Goal: Task Accomplishment & Management: Manage account settings

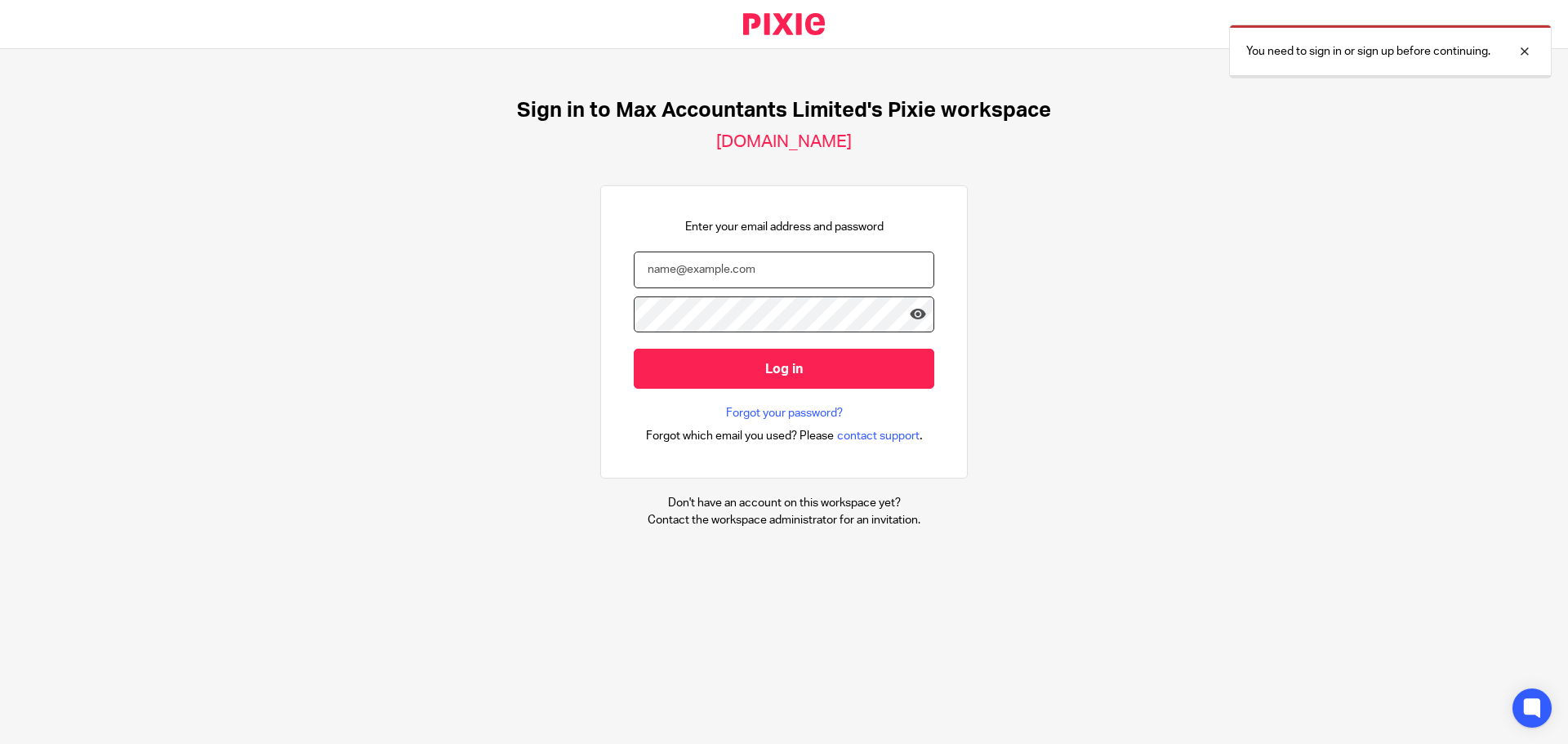
type input "[PERSON_NAME][EMAIL_ADDRESS][DOMAIN_NAME]"
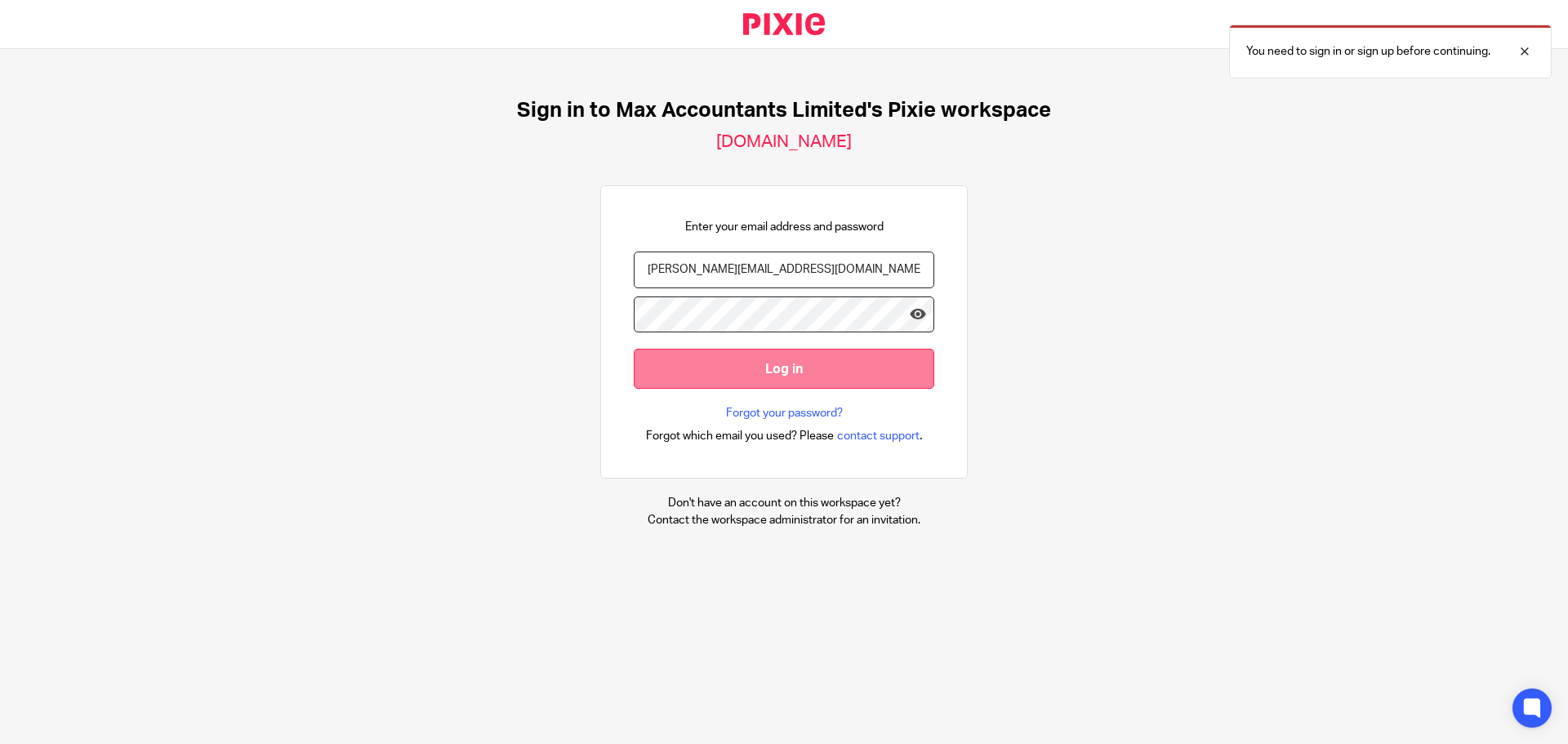
click at [675, 361] on input "Log in" at bounding box center [784, 368] width 301 height 40
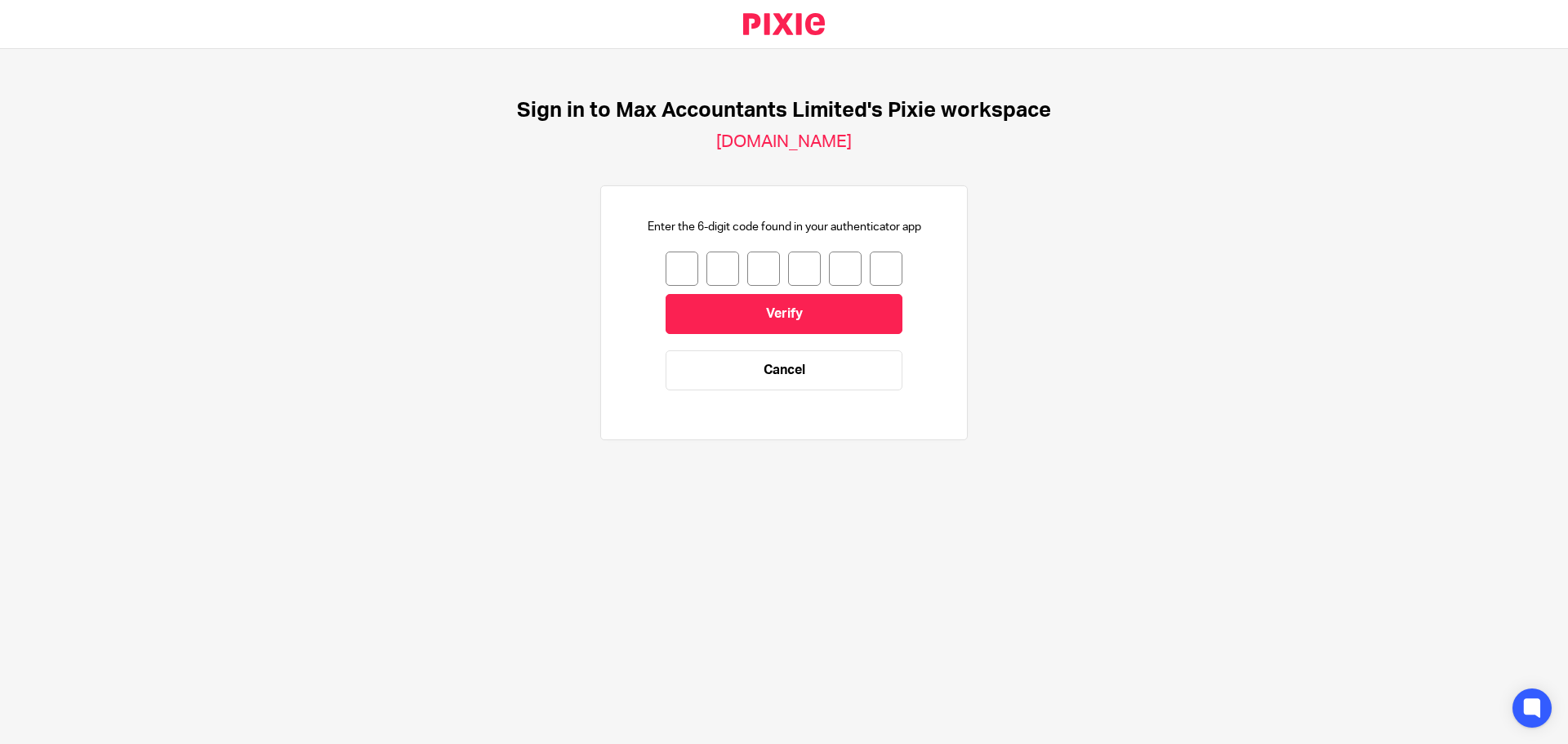
click at [670, 279] on input "number" at bounding box center [682, 269] width 33 height 35
type input "9"
type input "6"
type input "3"
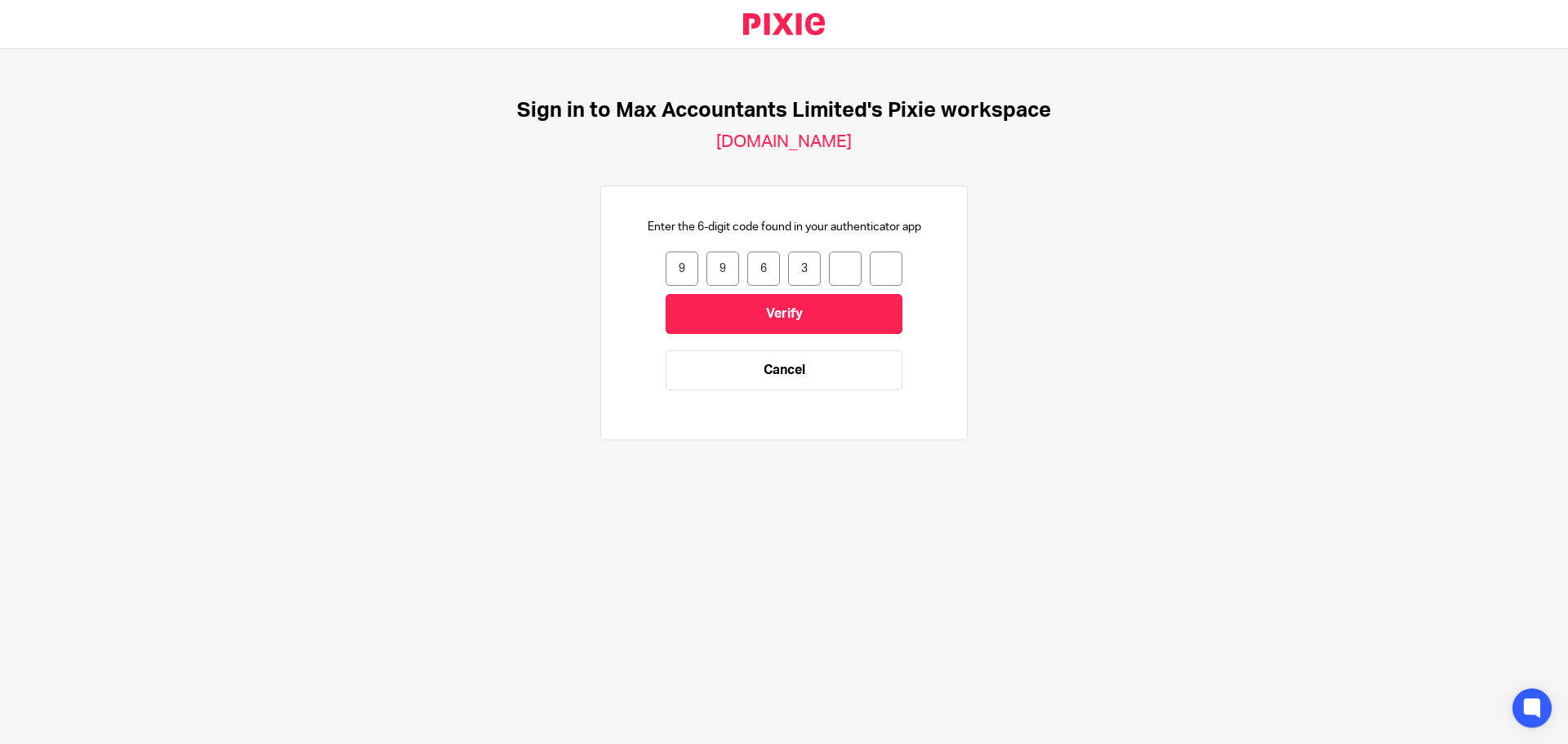
type input "9"
type input "6"
click at [806, 319] on input "Verify" at bounding box center [784, 314] width 237 height 40
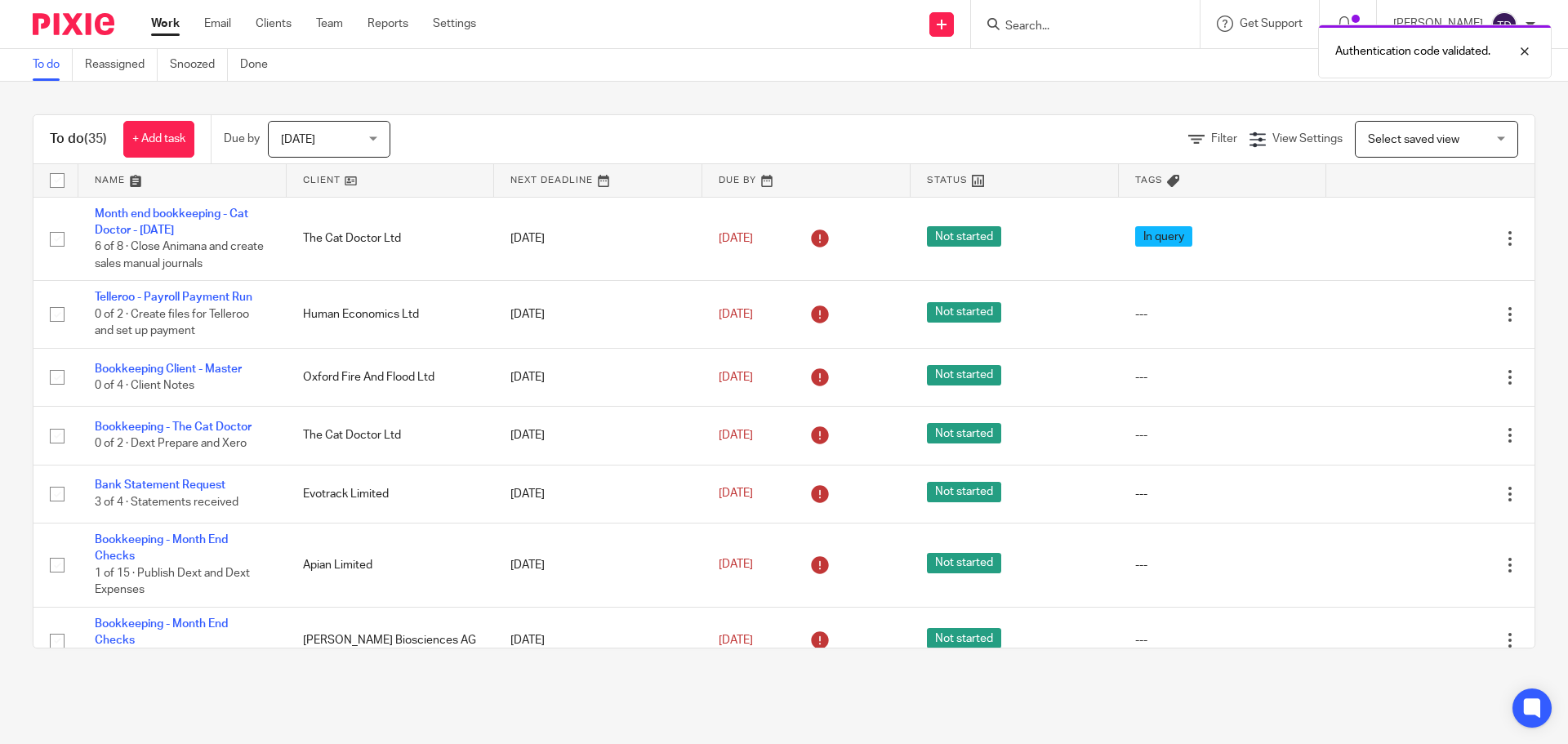
click at [329, 126] on span "Today" at bounding box center [324, 139] width 86 height 35
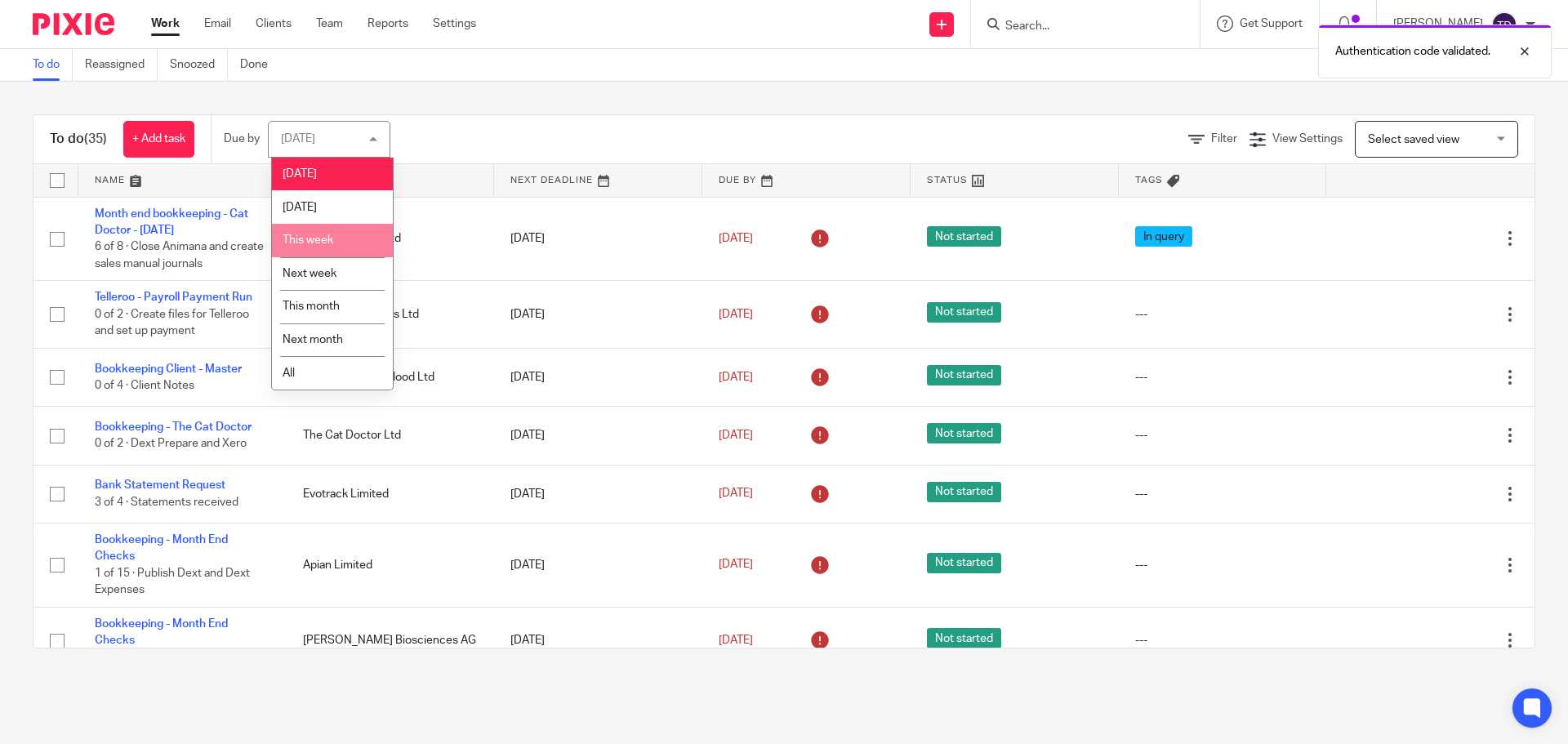
click at [318, 243] on span "This week" at bounding box center [308, 240] width 51 height 11
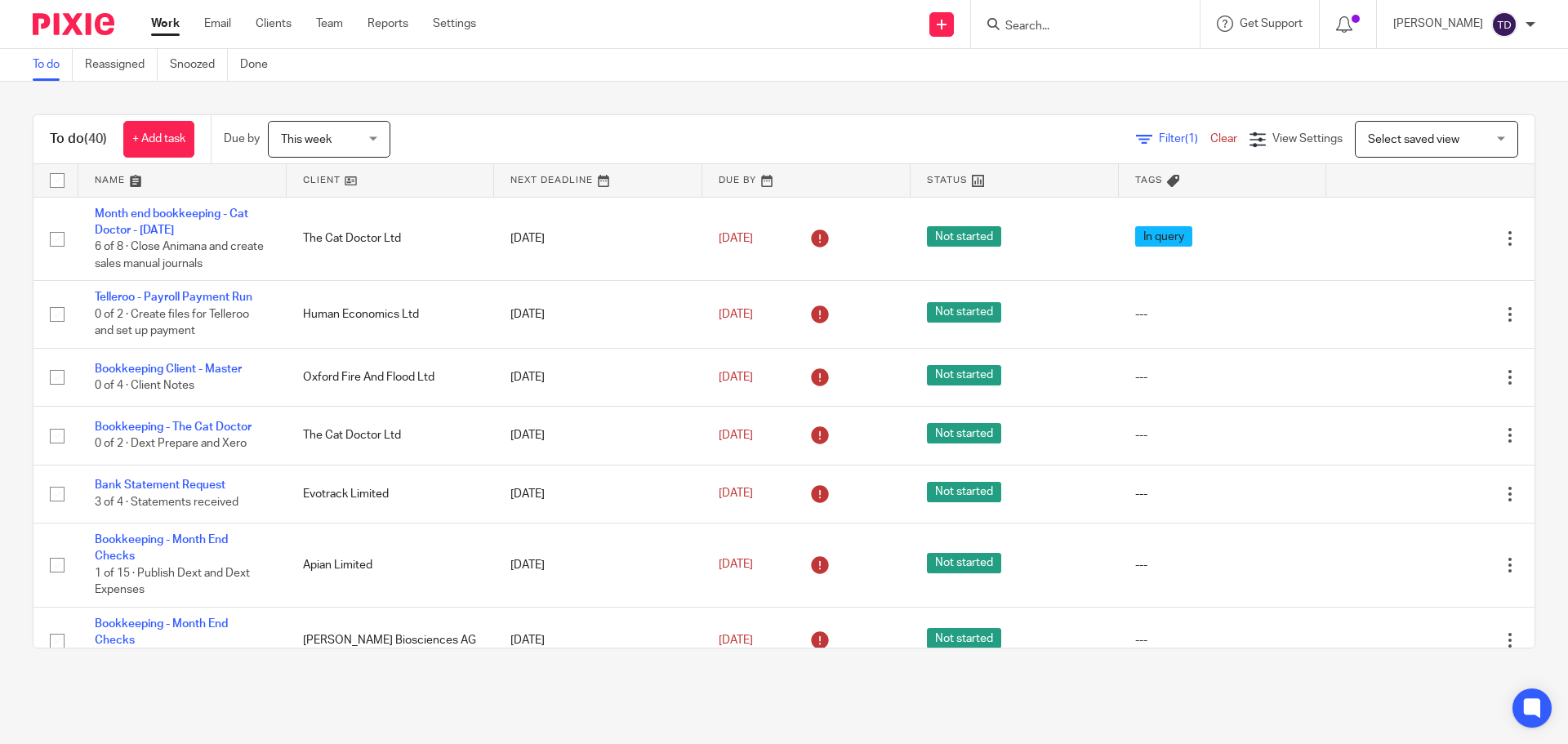
click at [1159, 135] on span "Filter (1)" at bounding box center [1184, 139] width 52 height 11
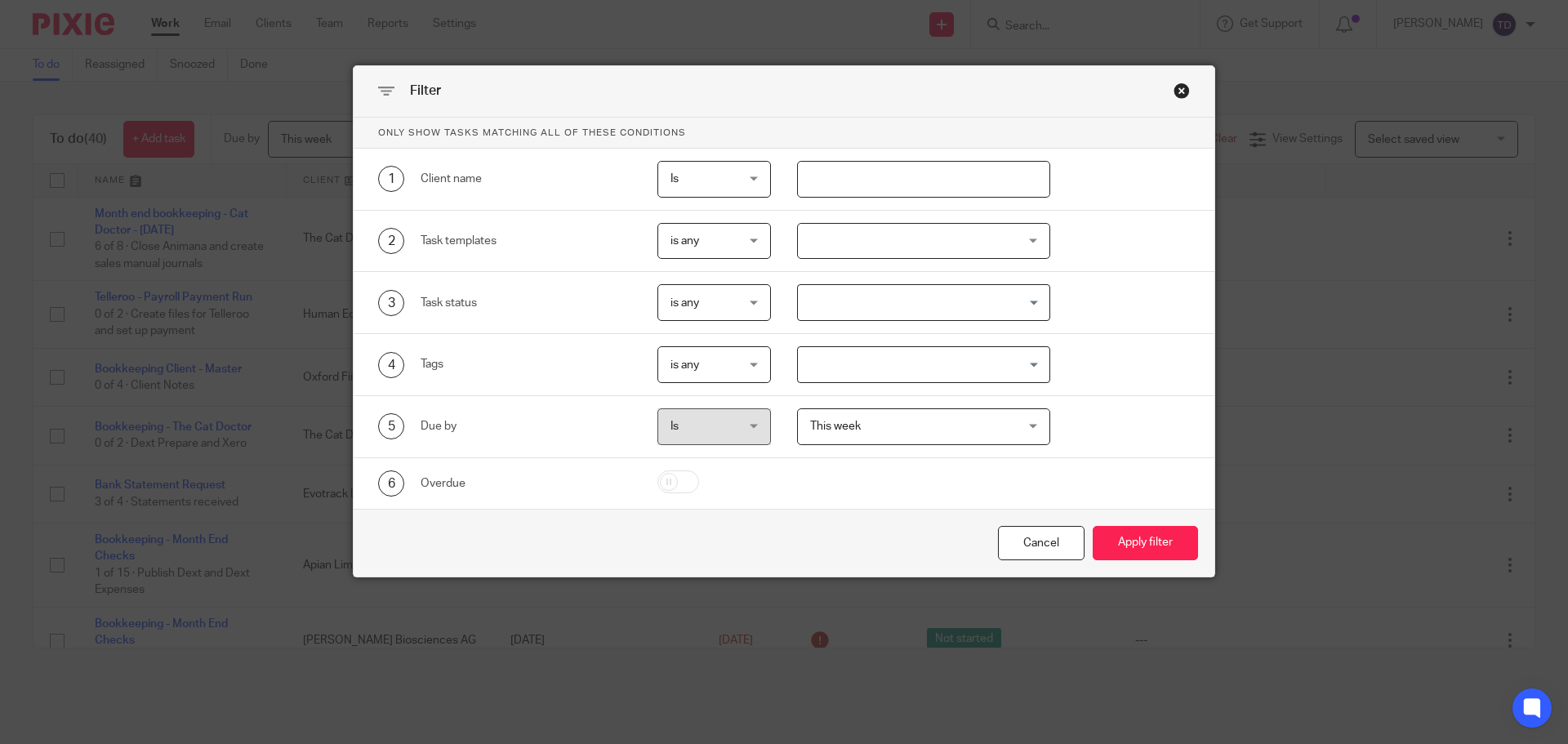
click at [819, 177] on input "text" at bounding box center [924, 179] width 254 height 37
type input "Apian"
click at [1093, 527] on button "Apply filter" at bounding box center [1146, 543] width 105 height 35
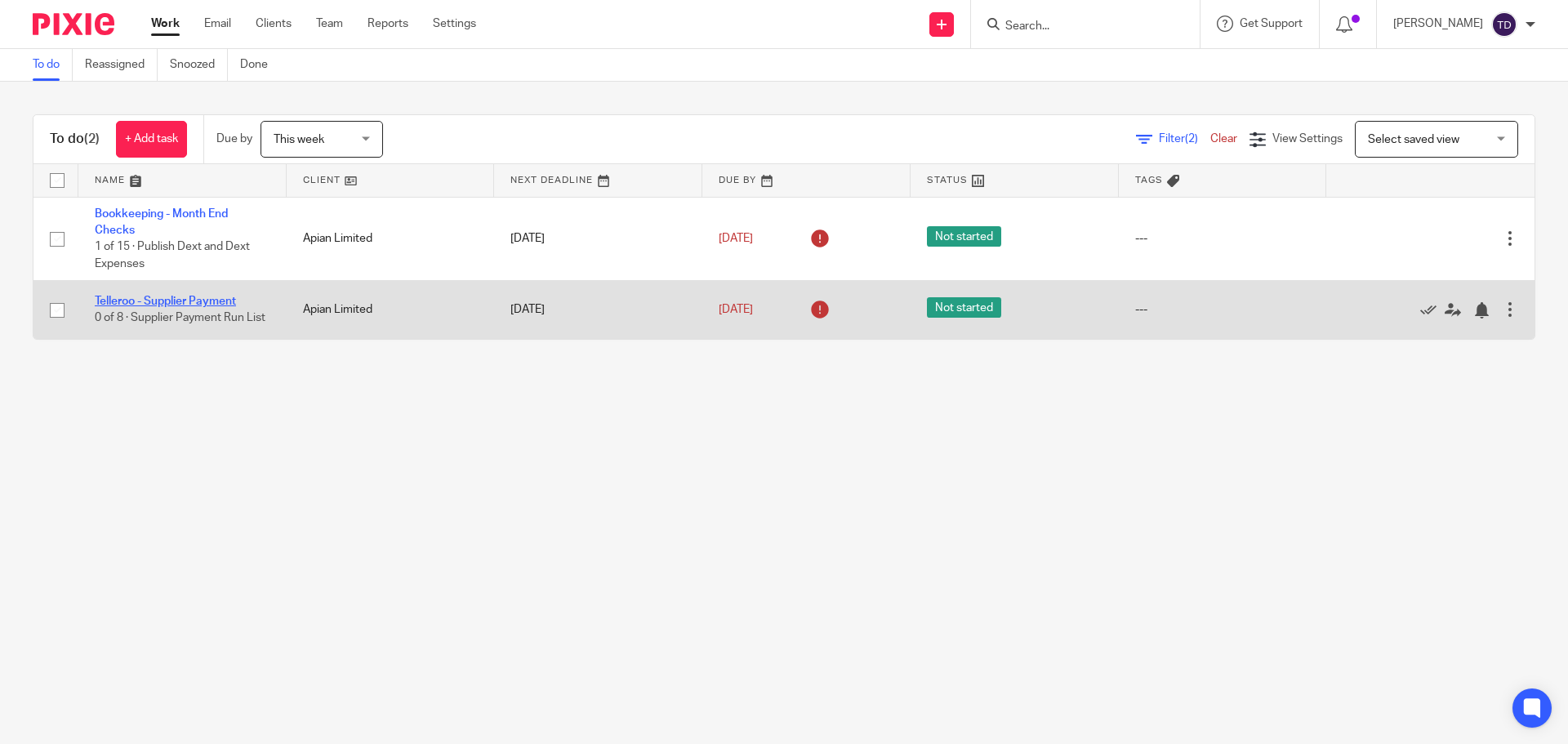
click at [224, 305] on link "Telleroo - Supplier Payment" at bounding box center [165, 302] width 141 height 11
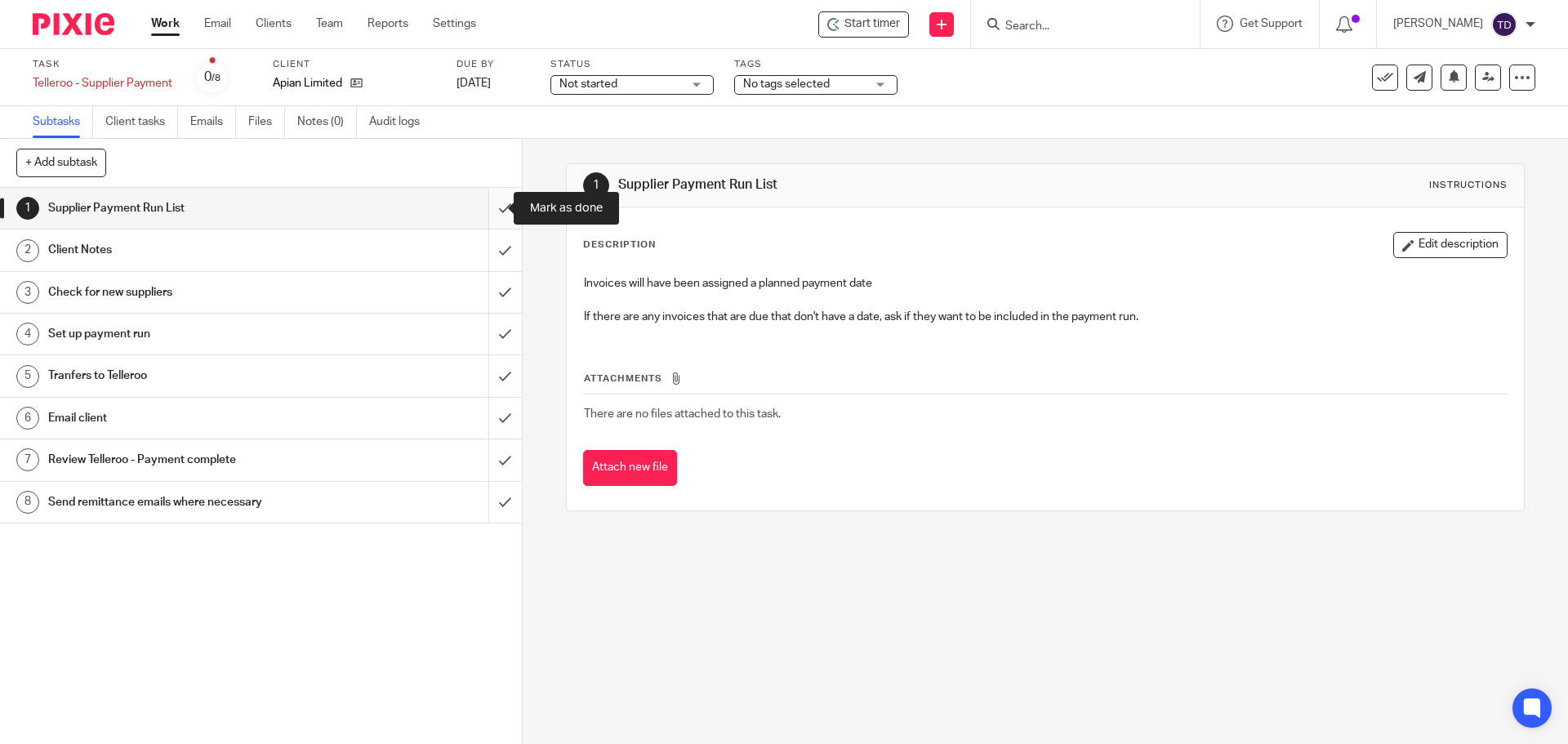
drag, startPoint x: 498, startPoint y: 202, endPoint x: 476, endPoint y: 103, distance: 101.4
click at [500, 201] on input "submit" at bounding box center [260, 209] width 522 height 41
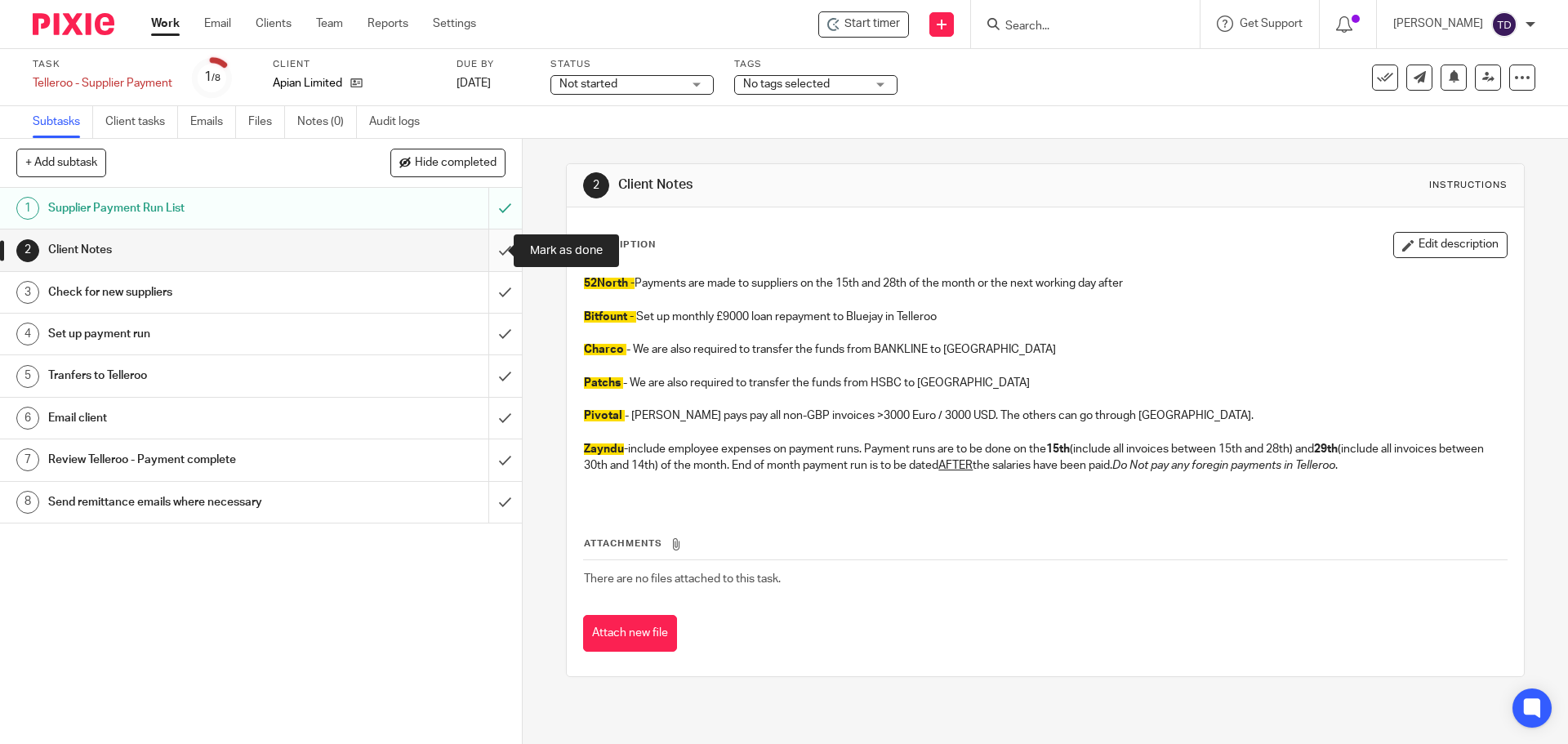
click at [486, 248] on input "submit" at bounding box center [260, 250] width 522 height 41
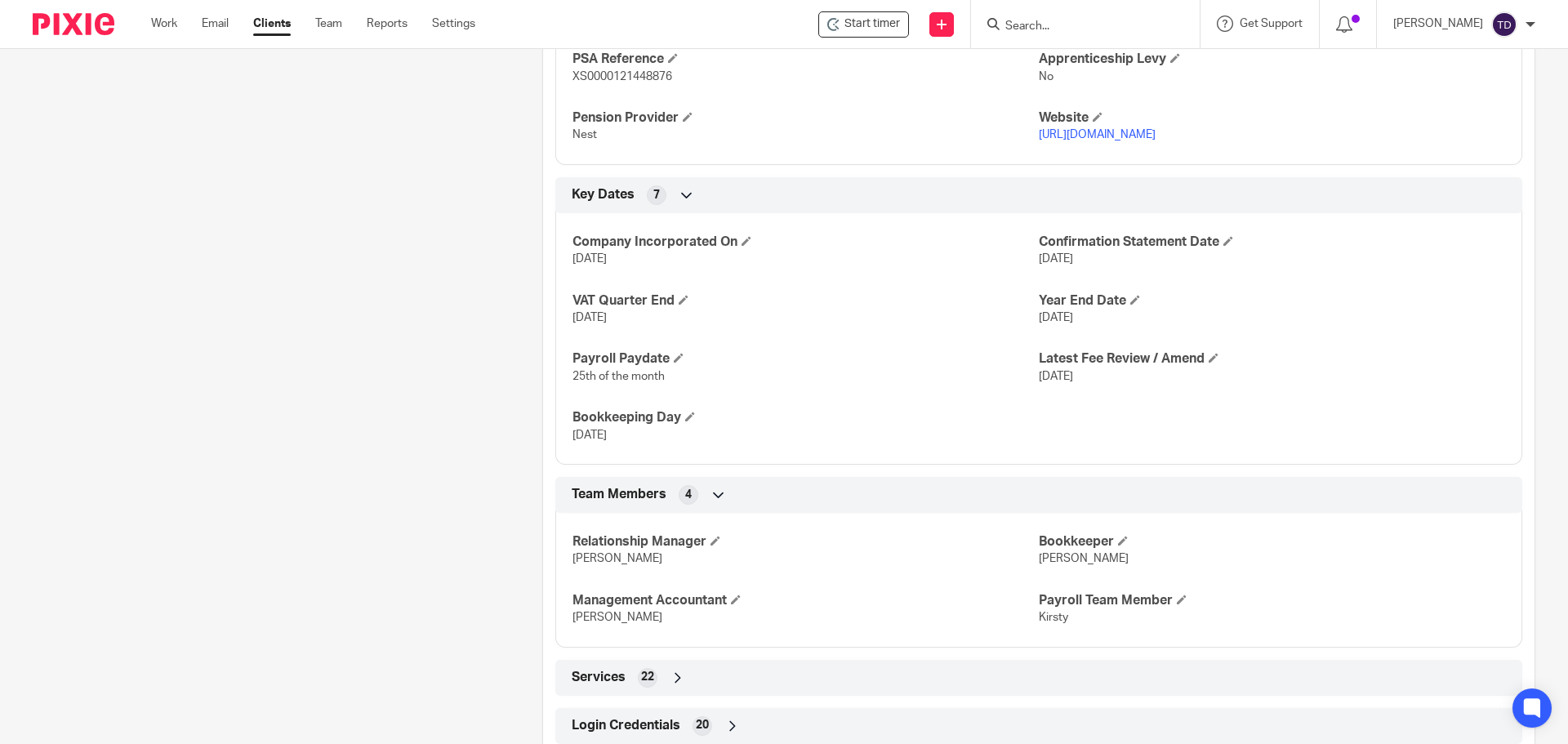
scroll to position [1016, 0]
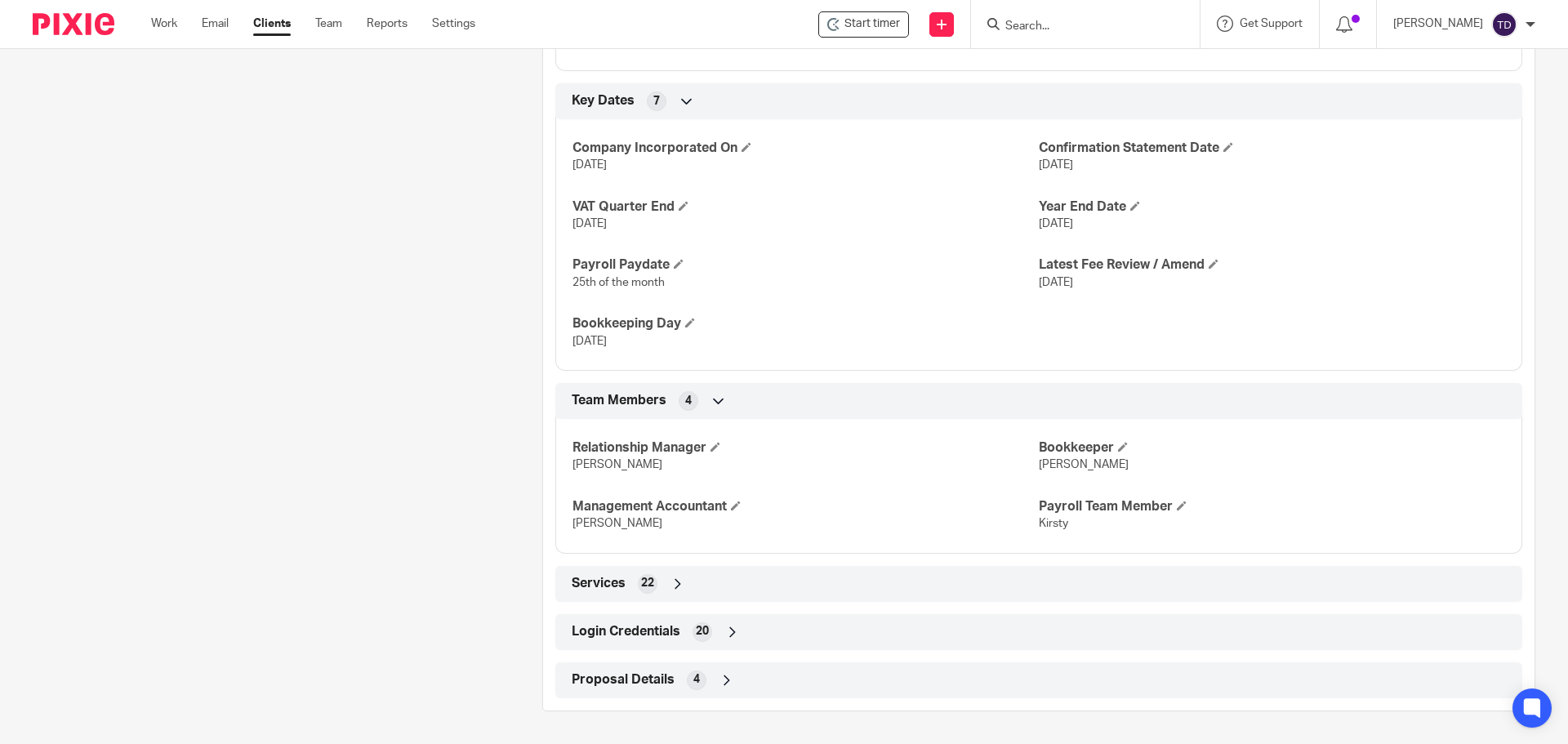
click at [732, 629] on icon at bounding box center [732, 632] width 16 height 16
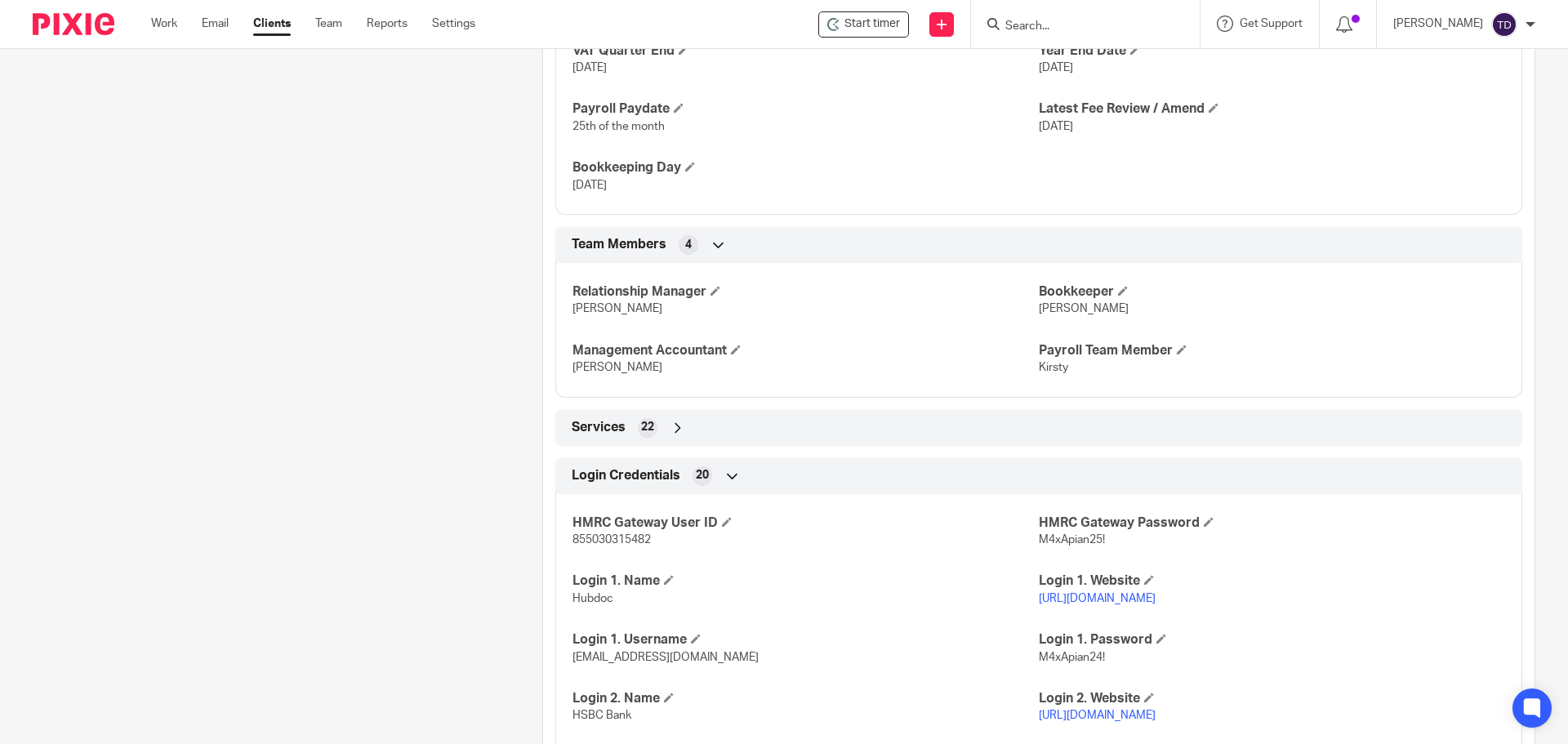
scroll to position [1506, 0]
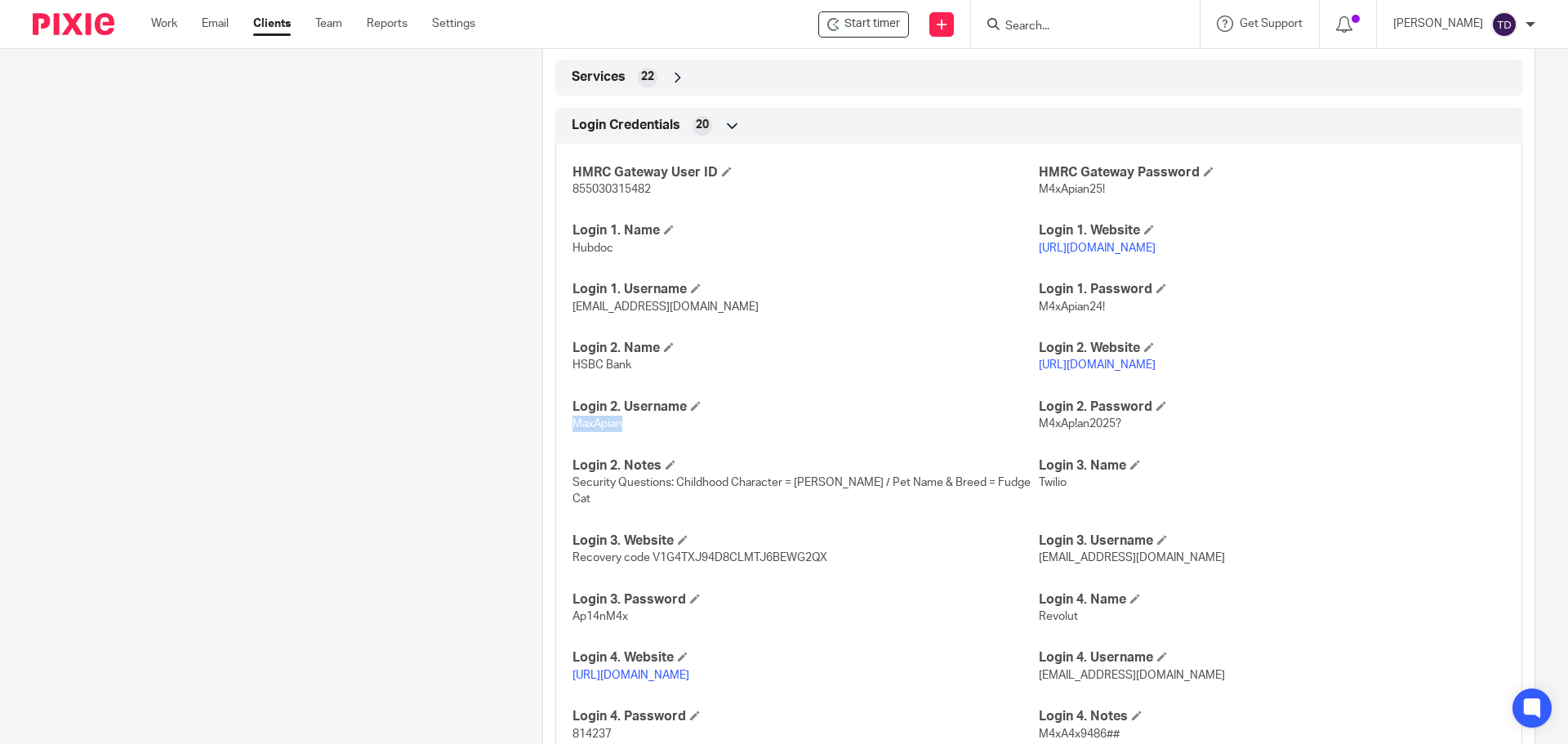
drag, startPoint x: 614, startPoint y: 443, endPoint x: 568, endPoint y: 444, distance: 46.0
click at [572, 430] on span "MaxApian" at bounding box center [597, 424] width 50 height 11
copy span "MaxApian"
drag, startPoint x: 1120, startPoint y: 439, endPoint x: 1031, endPoint y: 444, distance: 89.1
click at [1039, 432] on p "M4xAp!an2025?" at bounding box center [1272, 424] width 466 height 16
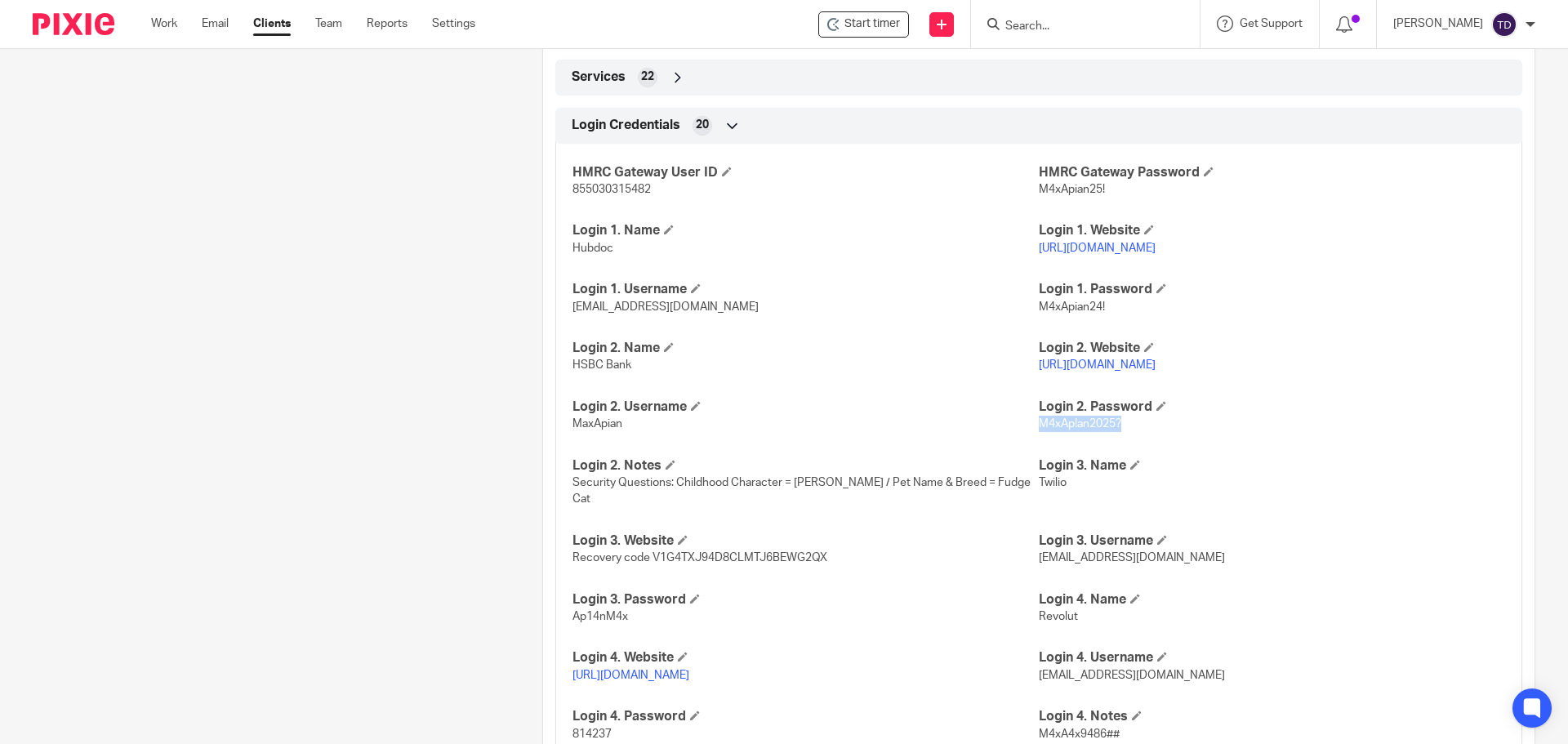
copy span "M4xAp!an2025?"
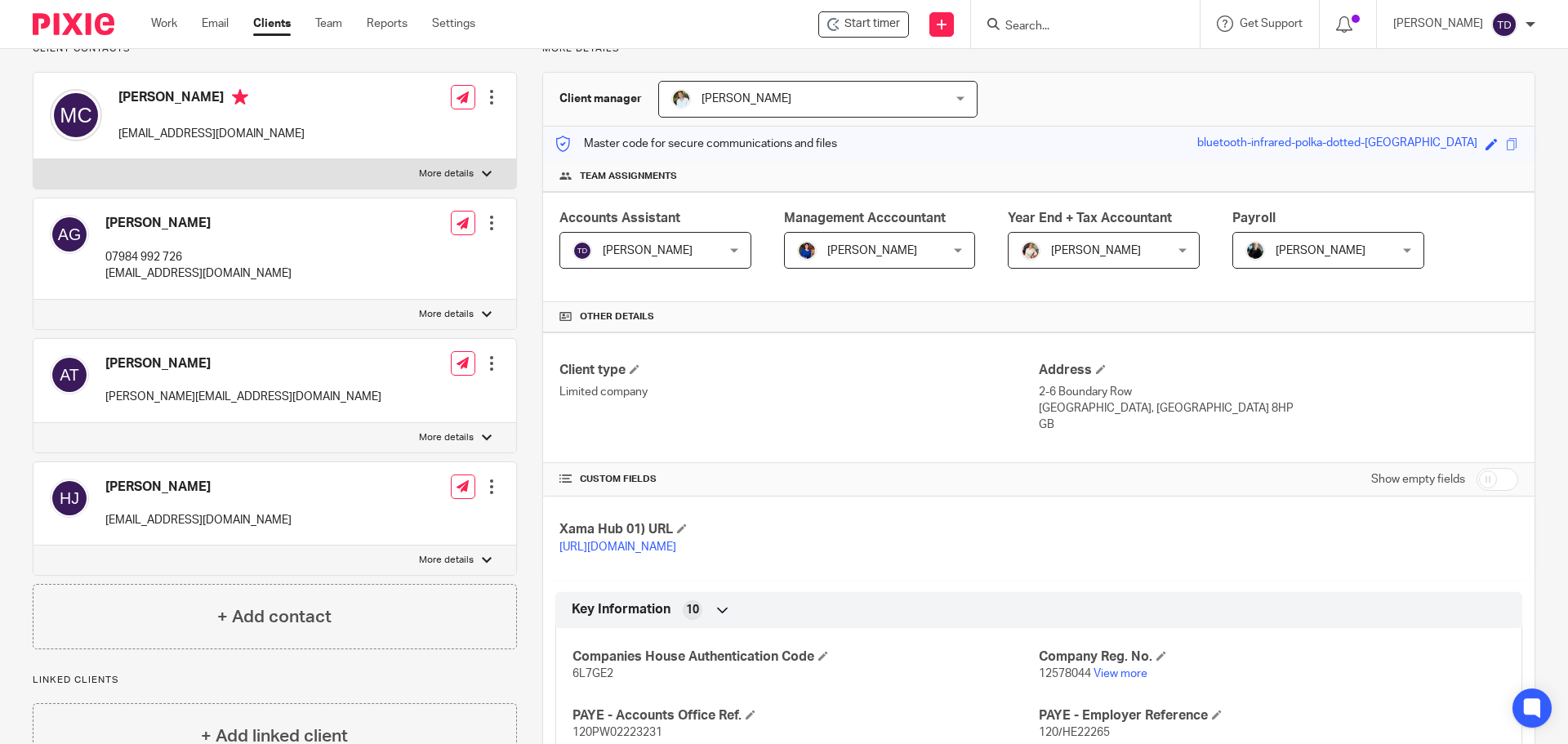
scroll to position [0, 0]
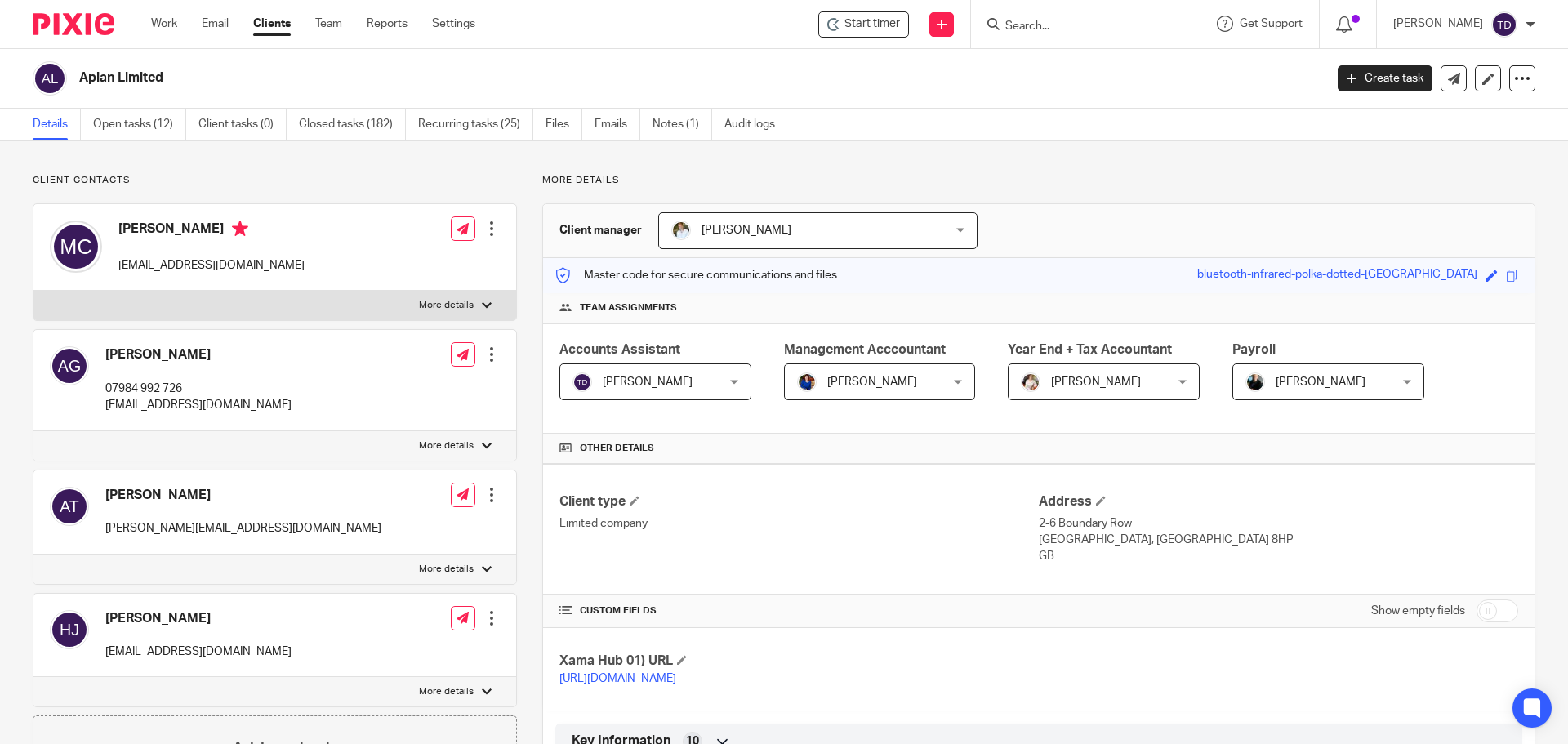
click at [271, 21] on link "Clients" at bounding box center [272, 23] width 37 height 16
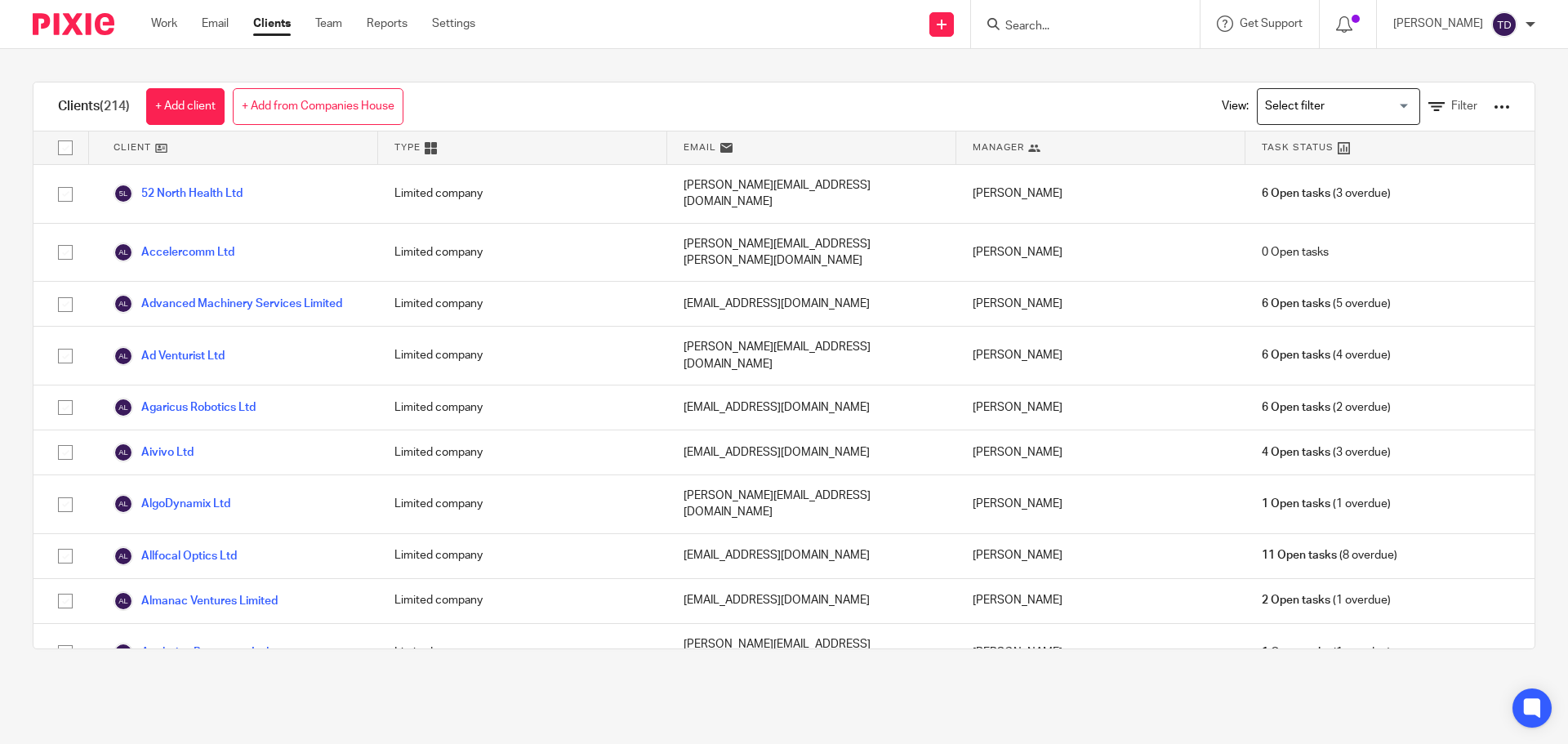
click at [1092, 86] on div "Clients (214) + Add client + Add from Companies House View: Loading... Filter" at bounding box center [784, 107] width 1501 height 49
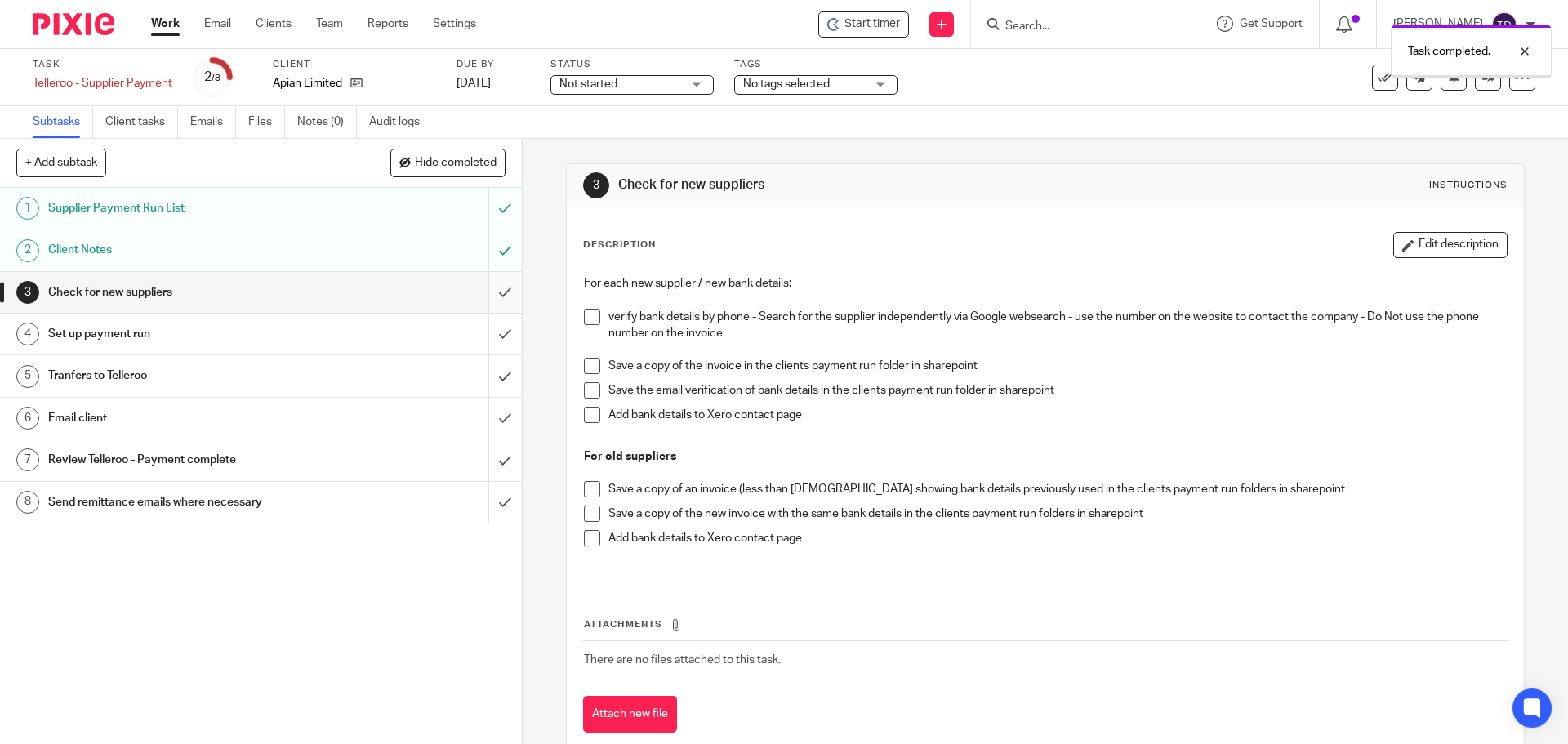
click at [493, 282] on input "submit" at bounding box center [260, 292] width 522 height 41
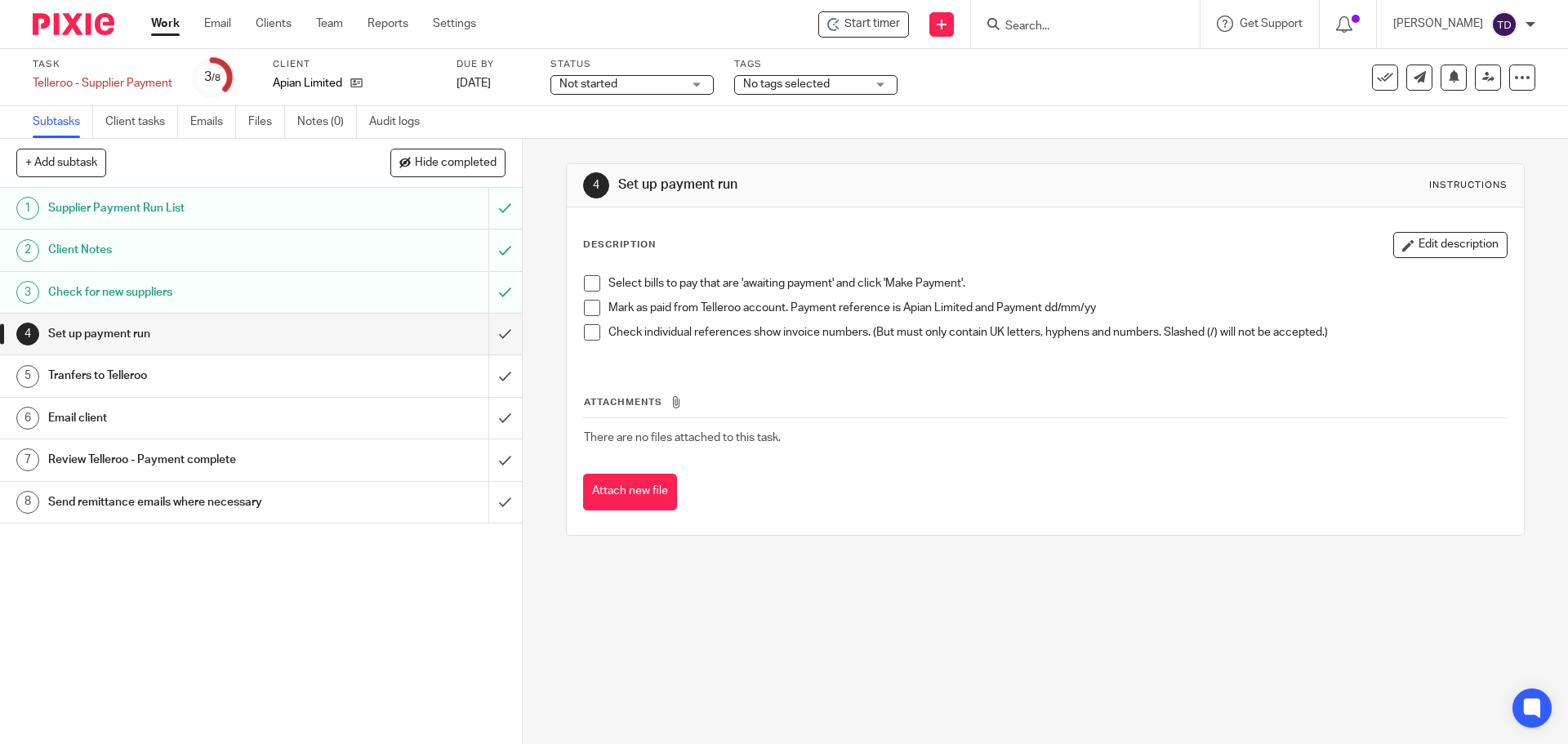
click at [587, 284] on span at bounding box center [592, 283] width 16 height 16
click at [584, 307] on span at bounding box center [592, 307] width 16 height 16
click at [587, 333] on span at bounding box center [592, 332] width 16 height 16
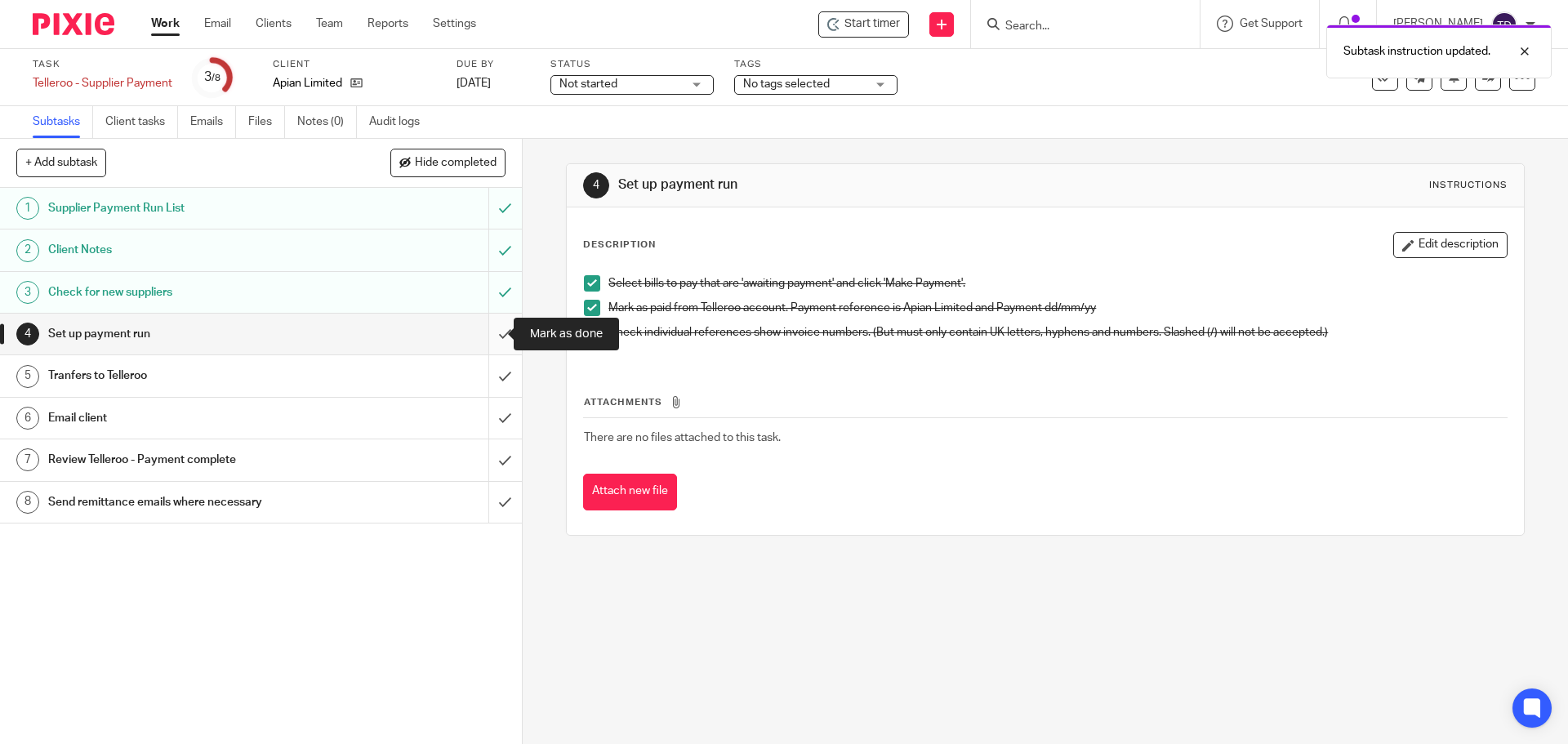
click at [485, 330] on input "submit" at bounding box center [260, 335] width 522 height 41
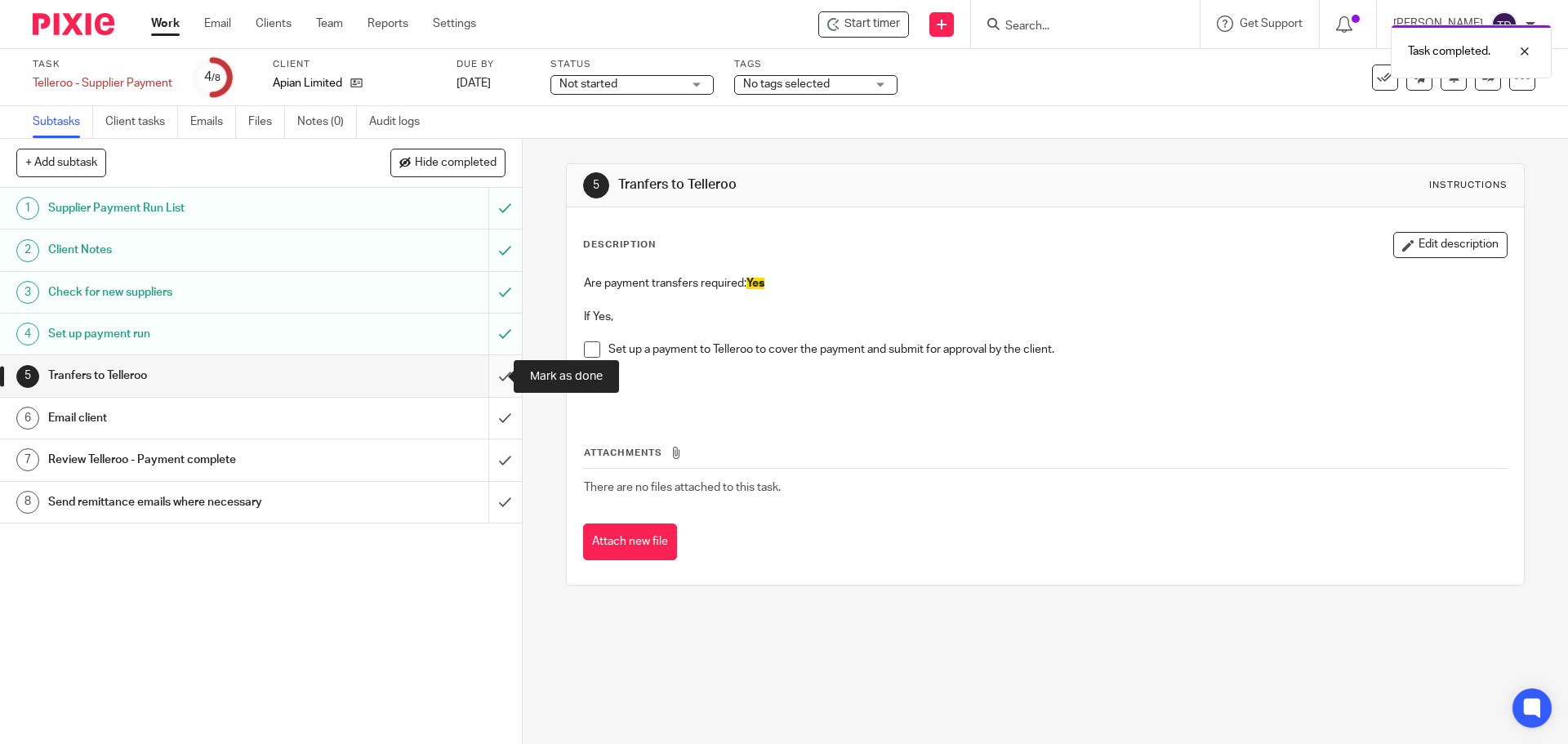
click at [484, 379] on input "submit" at bounding box center [260, 376] width 522 height 41
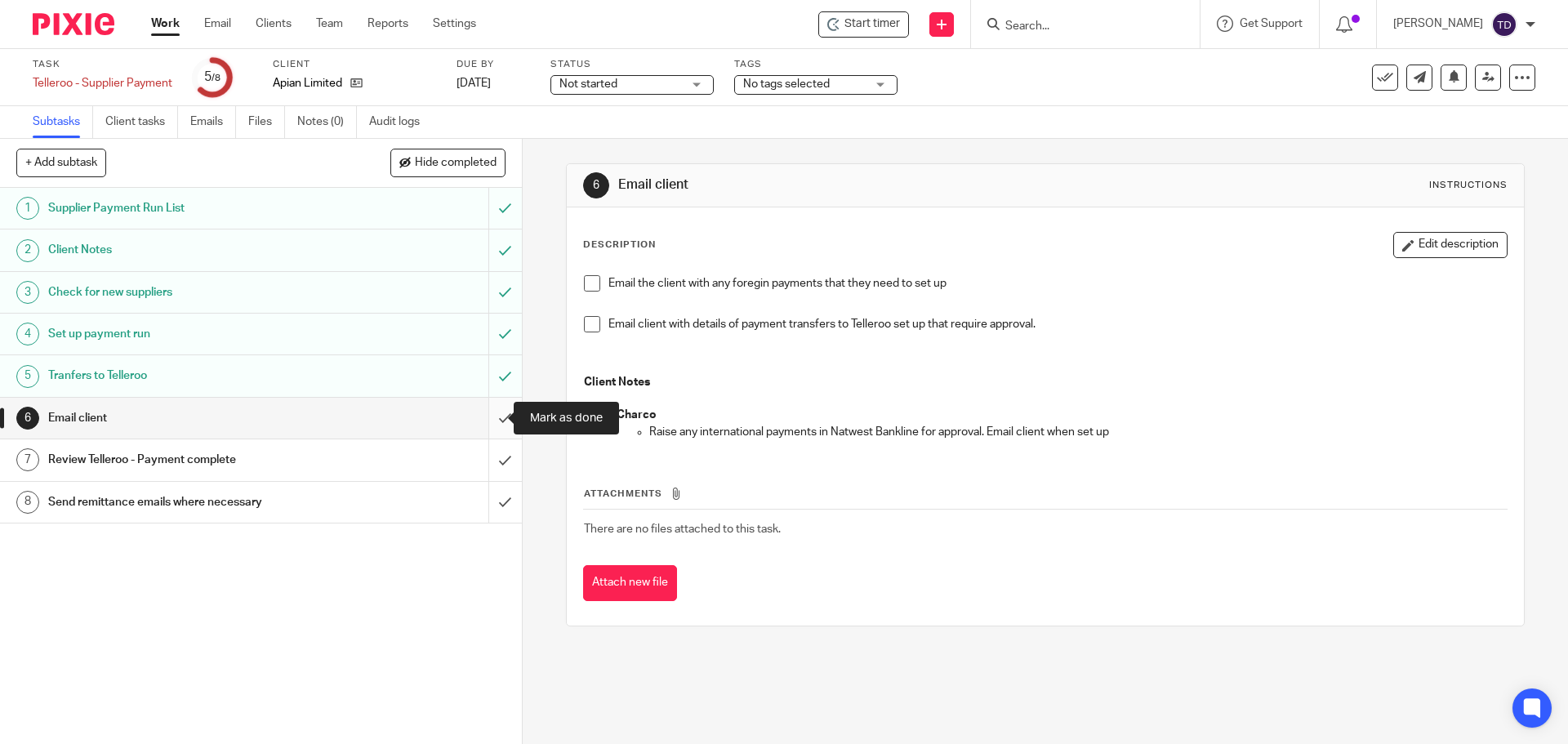
click at [482, 421] on input "submit" at bounding box center [260, 419] width 522 height 41
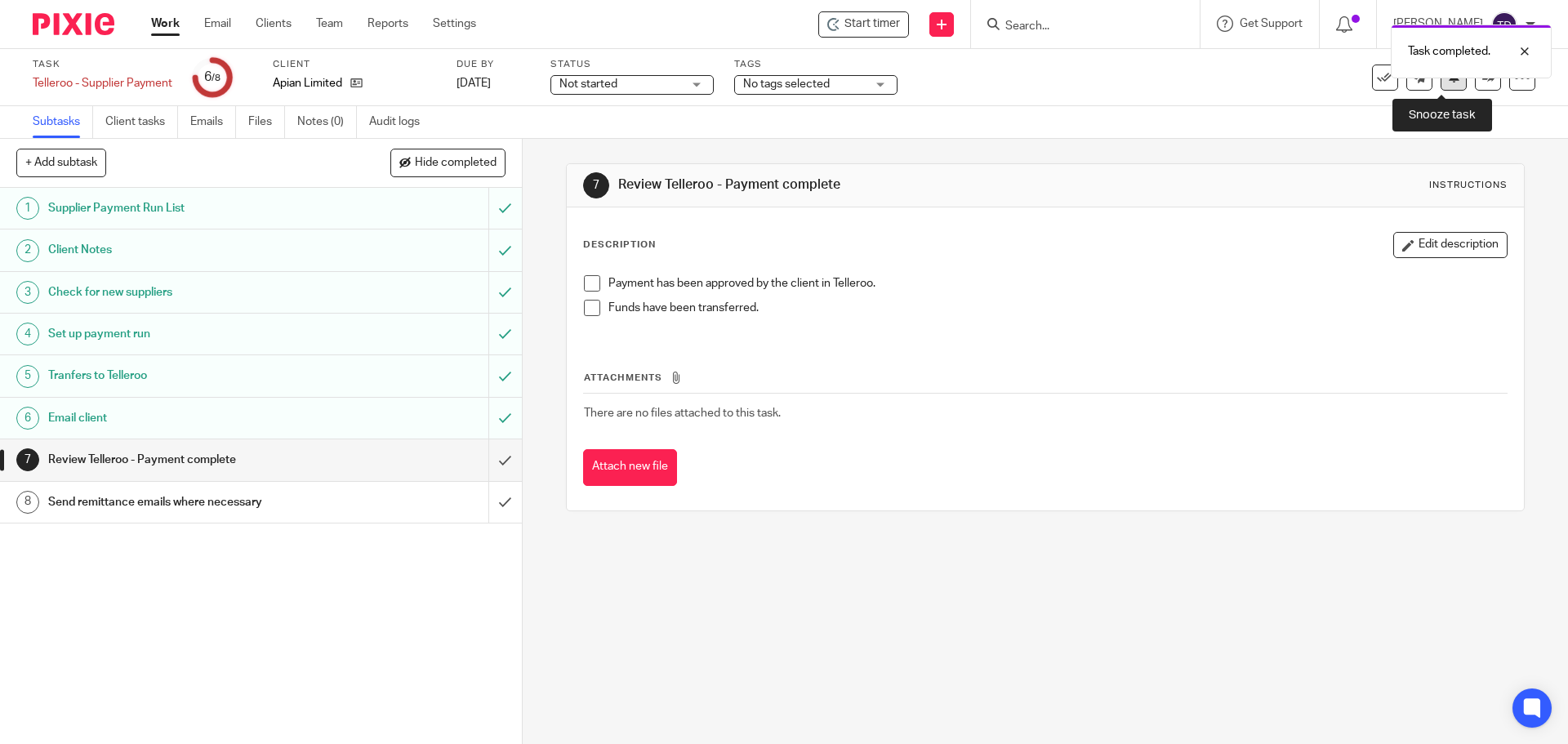
click at [1441, 83] on button at bounding box center [1454, 78] width 26 height 26
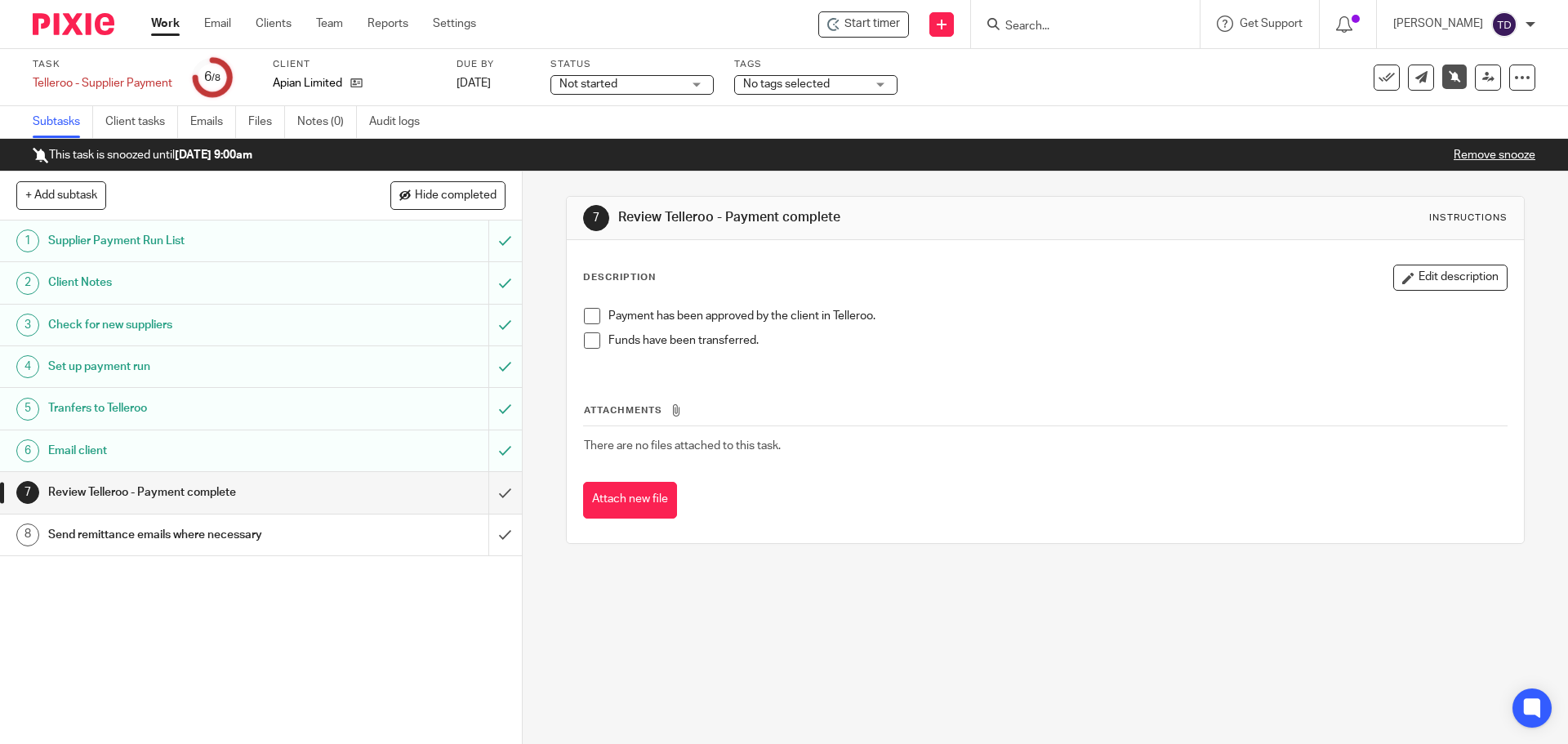
click at [1005, 139] on div "This task is snoozed until 15 Oct 2025 9:00am Remove snooze" at bounding box center [784, 155] width 1568 height 33
click at [180, 22] on link "Work" at bounding box center [165, 23] width 29 height 16
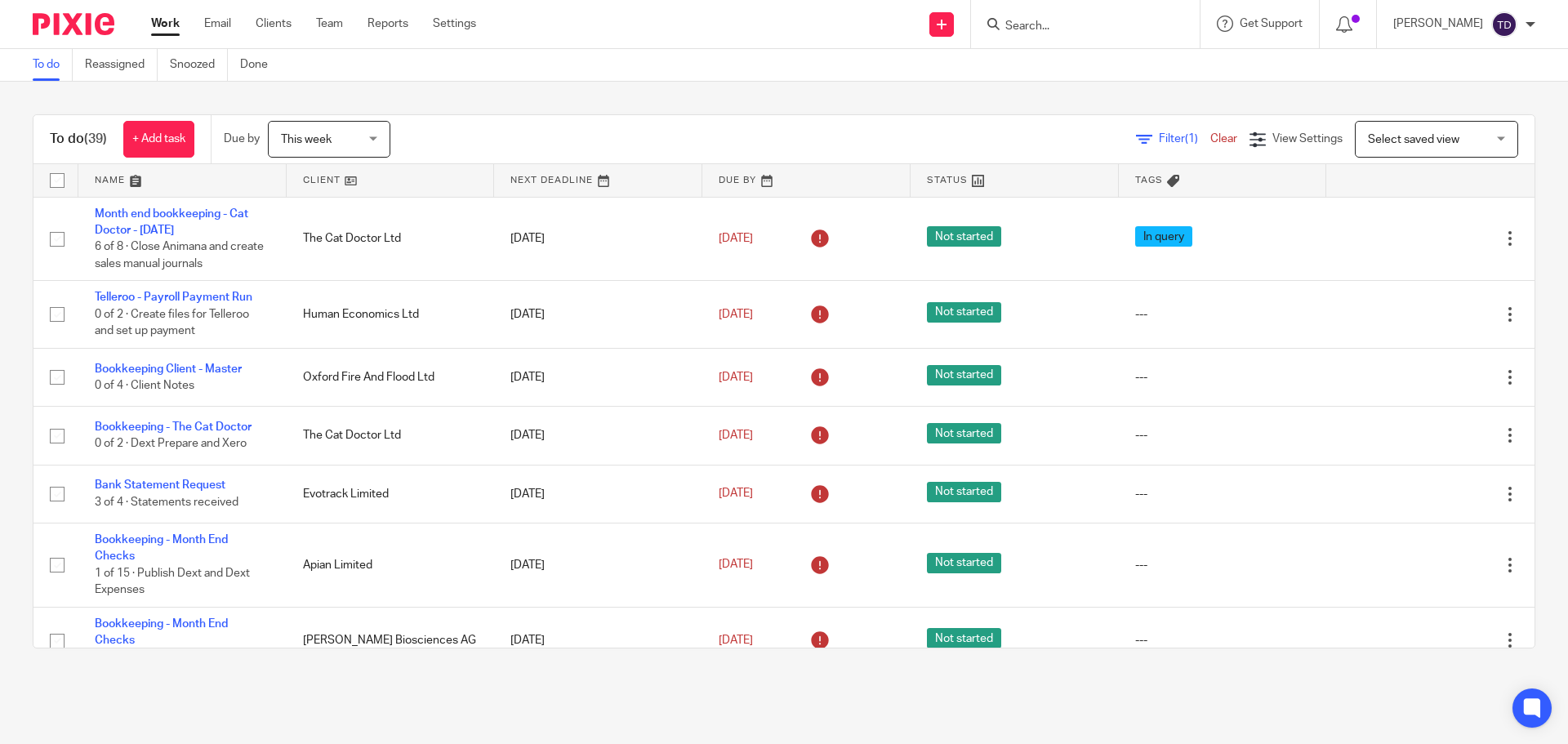
click at [1159, 132] on div "Filter (1) Clear" at bounding box center [1192, 140] width 113 height 17
click at [1159, 138] on span "Filter (1)" at bounding box center [1184, 139] width 52 height 11
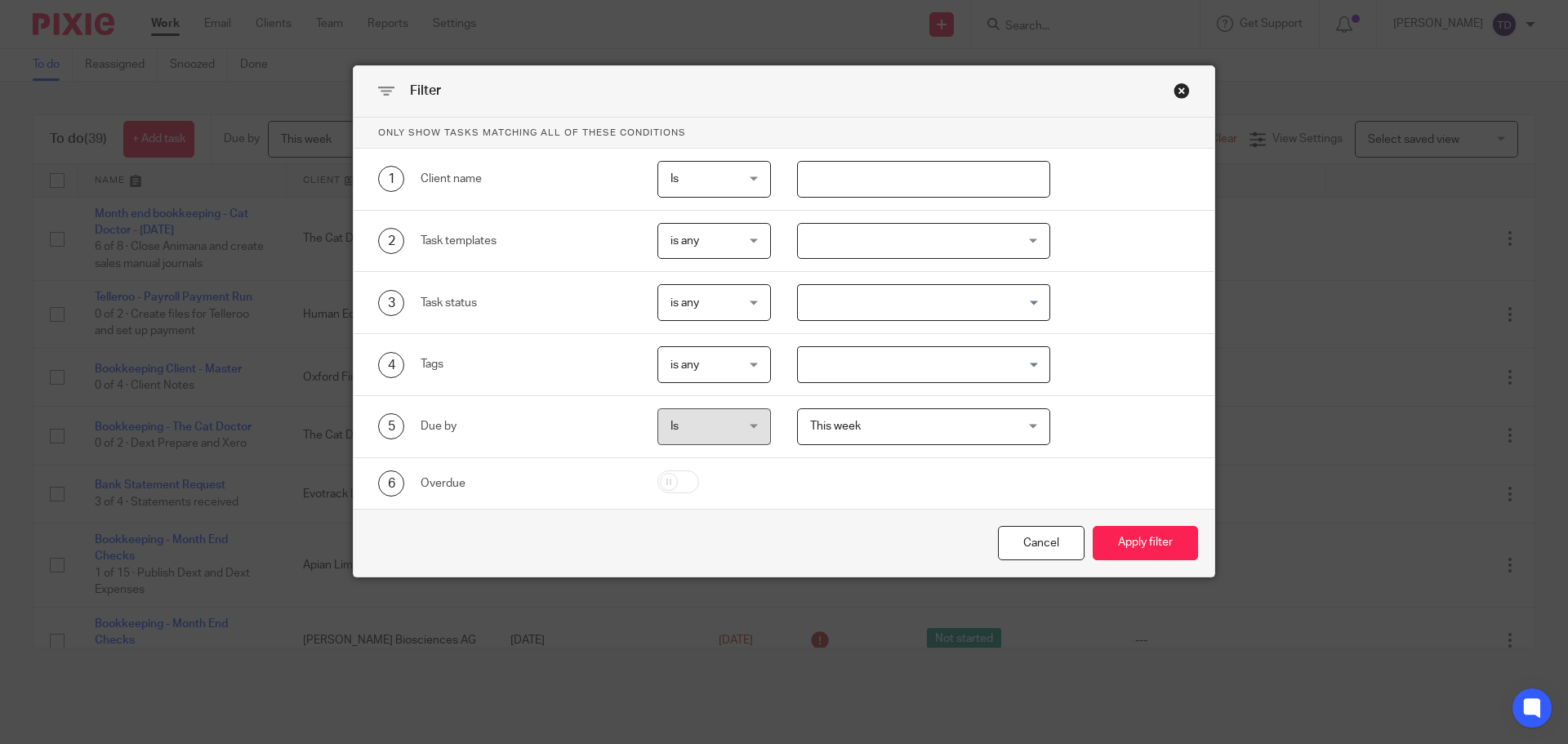
click at [866, 175] on input "text" at bounding box center [924, 179] width 254 height 37
type input "Medwise"
click at [1093, 527] on button "Apply filter" at bounding box center [1146, 543] width 105 height 35
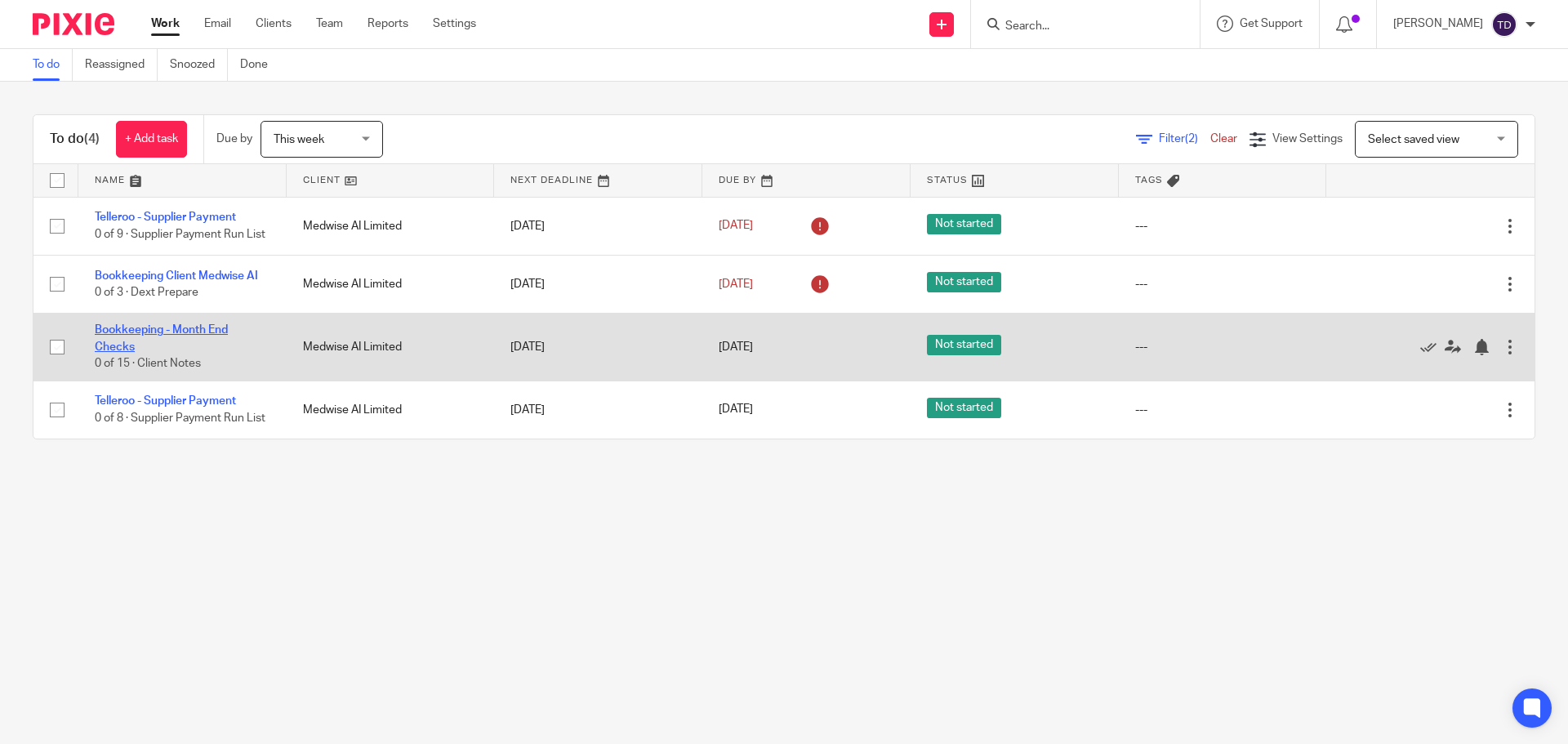
click at [143, 325] on link "Bookkeeping - Month End Checks" at bounding box center [161, 338] width 133 height 28
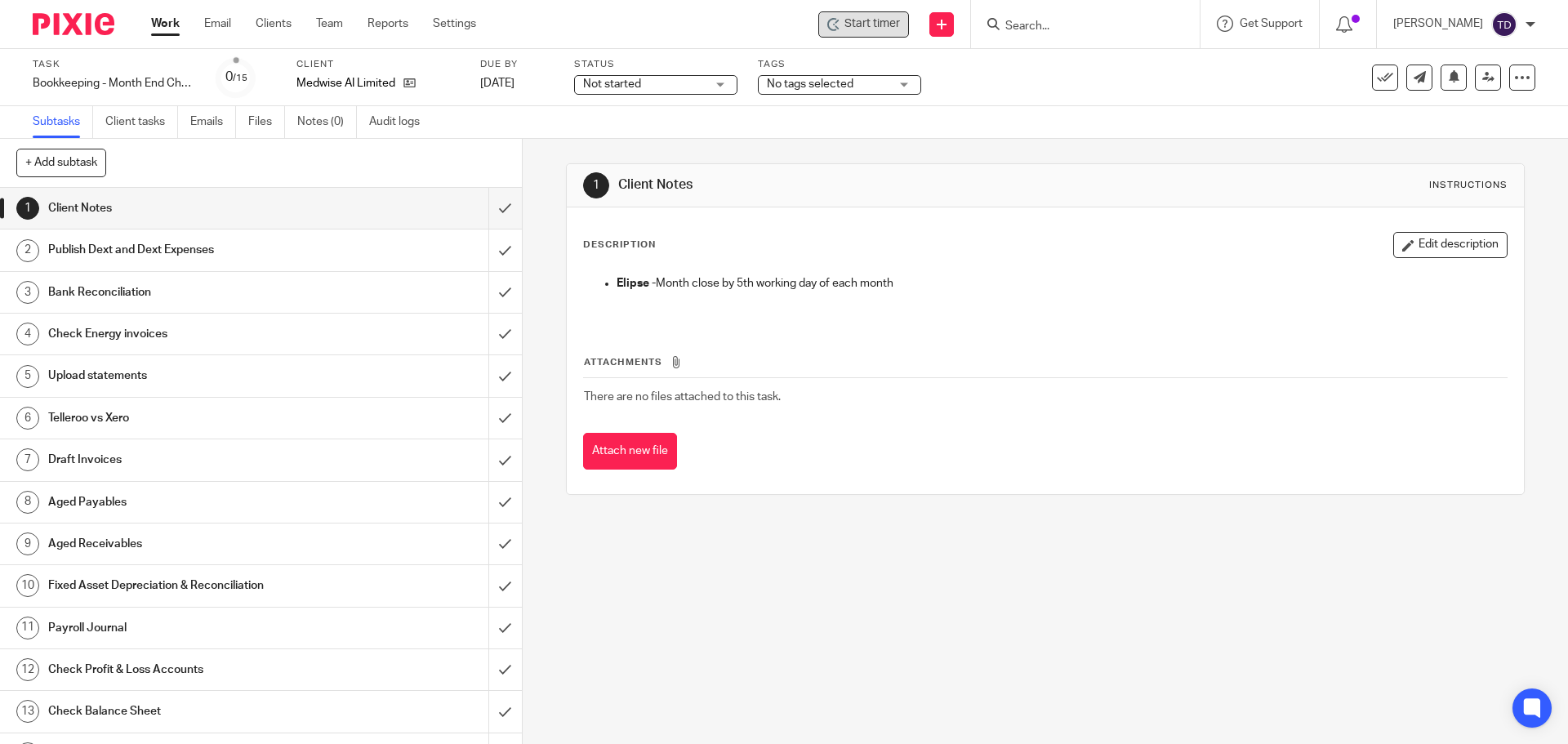
click at [900, 16] on span "Start timer" at bounding box center [872, 24] width 55 height 17
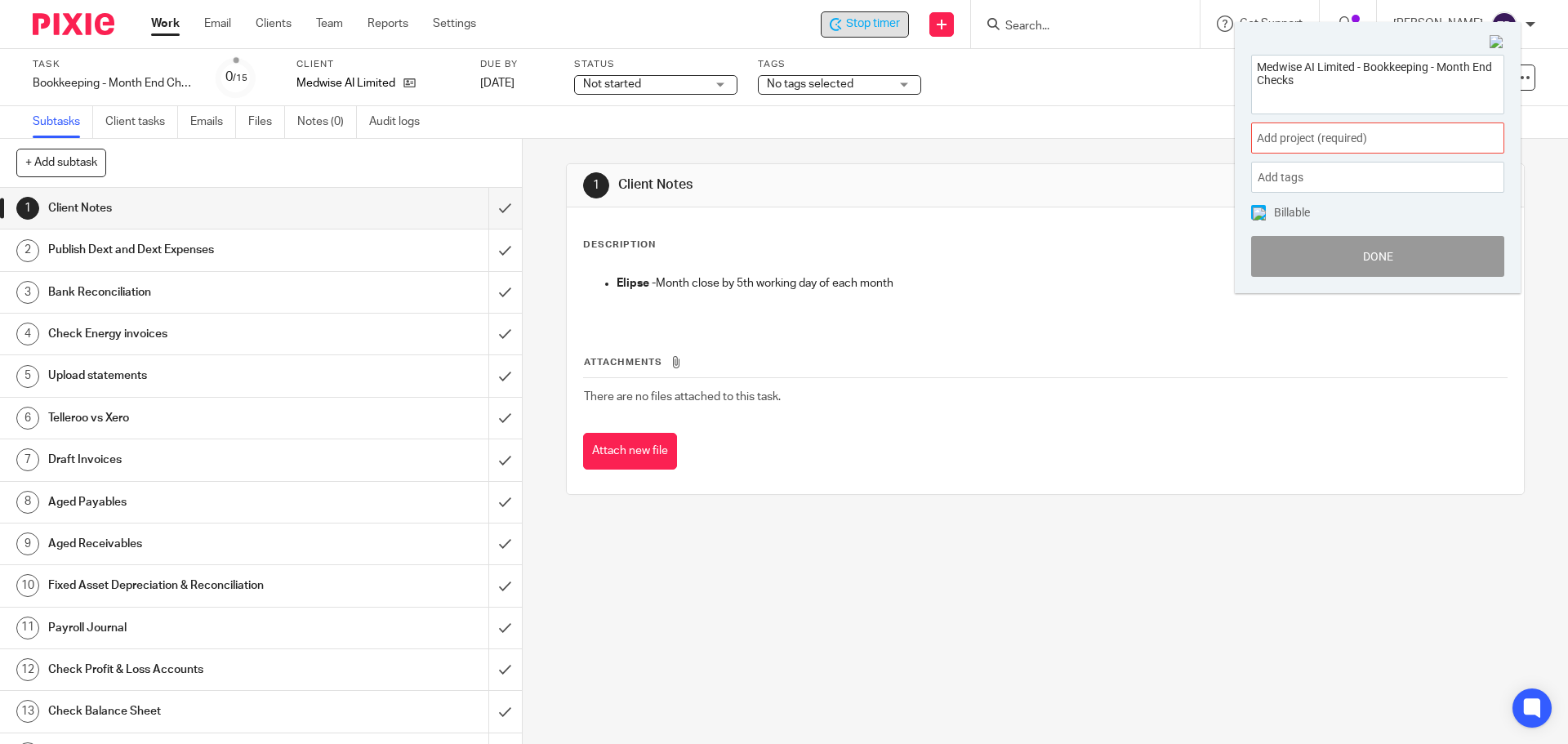
click at [1316, 133] on span "Add project (required) :" at bounding box center [1360, 139] width 206 height 17
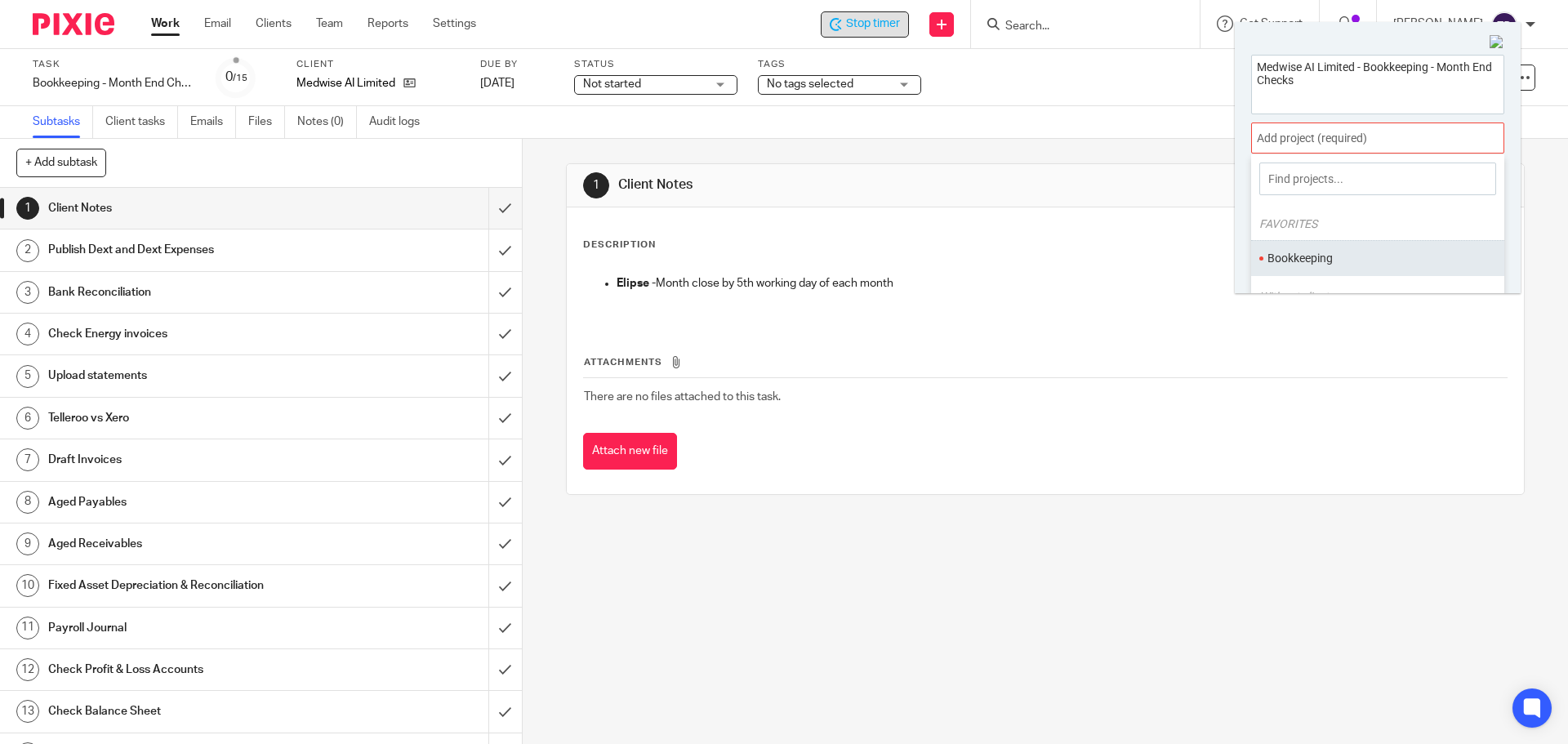
click at [1326, 258] on li "Bookkeeping" at bounding box center [1374, 259] width 214 height 17
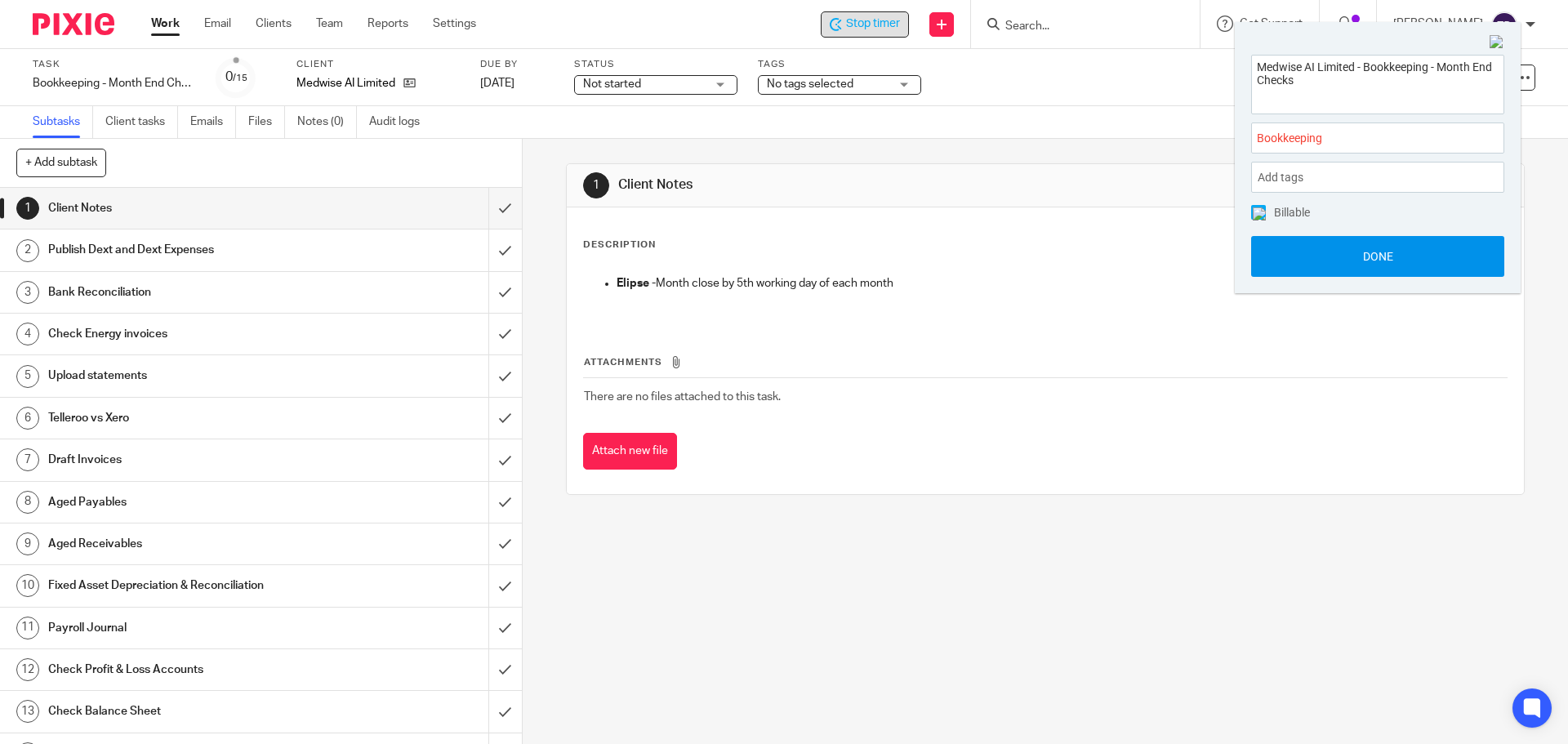
click at [1332, 256] on button "Done" at bounding box center [1378, 257] width 253 height 41
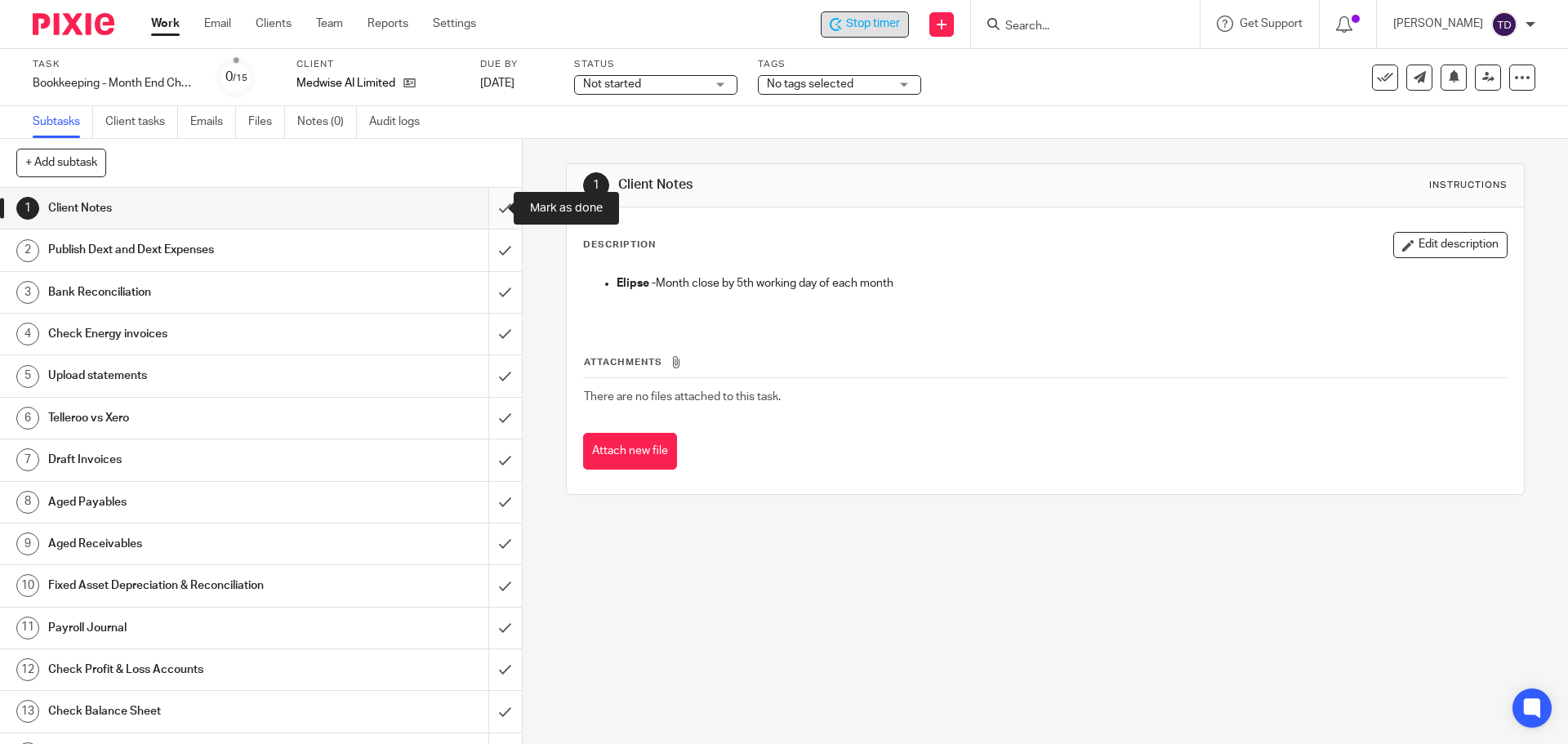
click at [485, 212] on input "submit" at bounding box center [260, 209] width 522 height 41
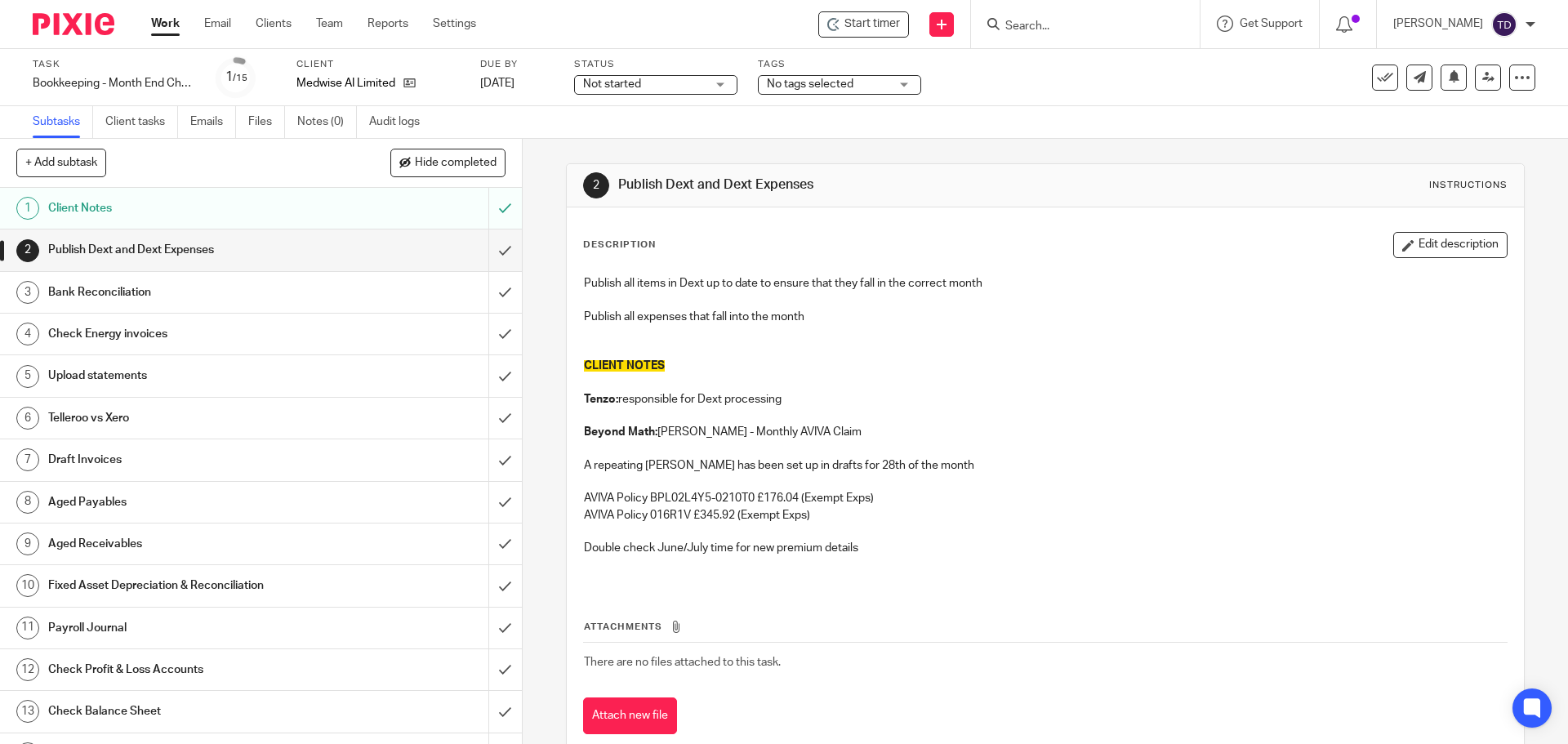
click at [160, 16] on link "Work" at bounding box center [165, 23] width 29 height 16
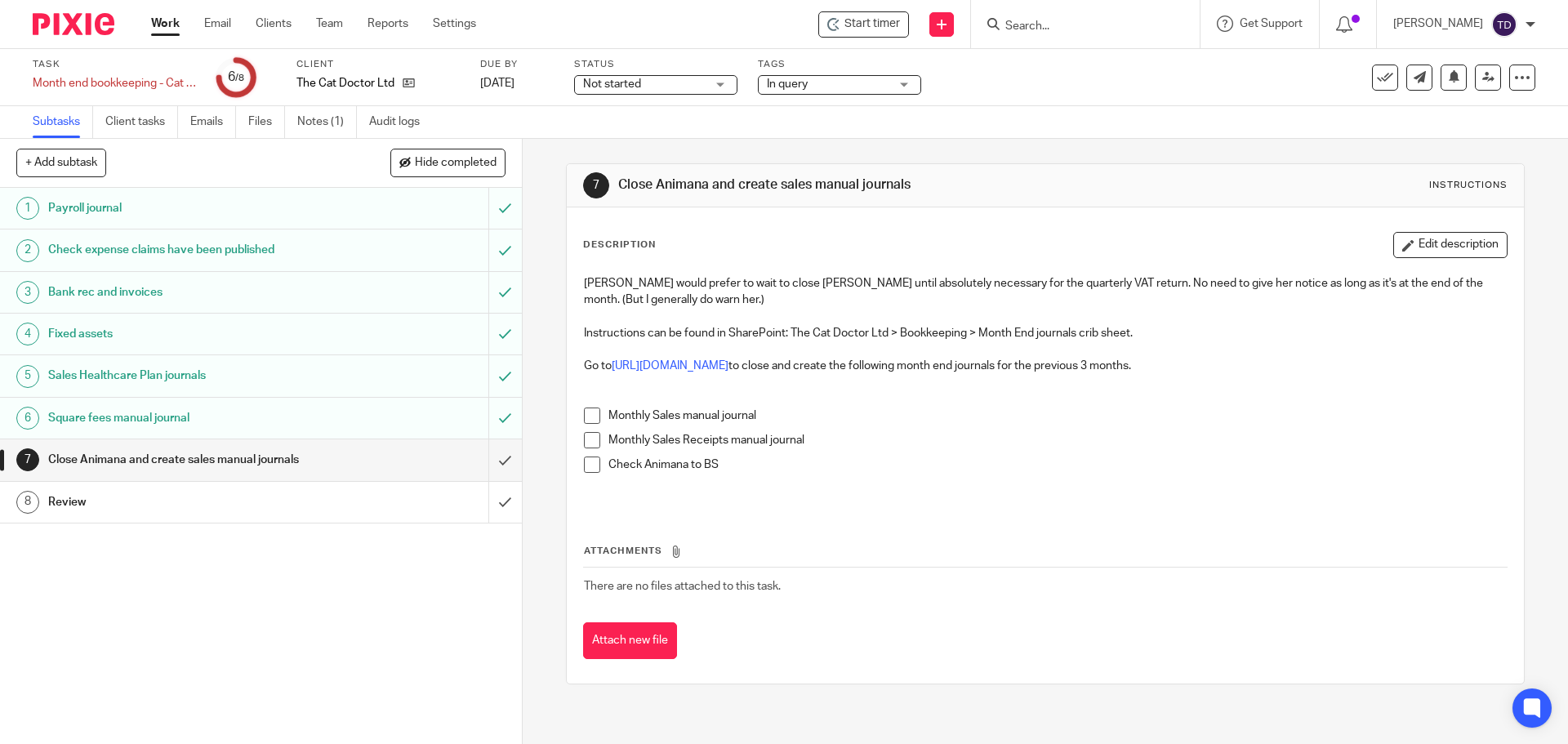
click at [236, 414] on h1 "Square fees manual journal" at bounding box center [189, 418] width 283 height 24
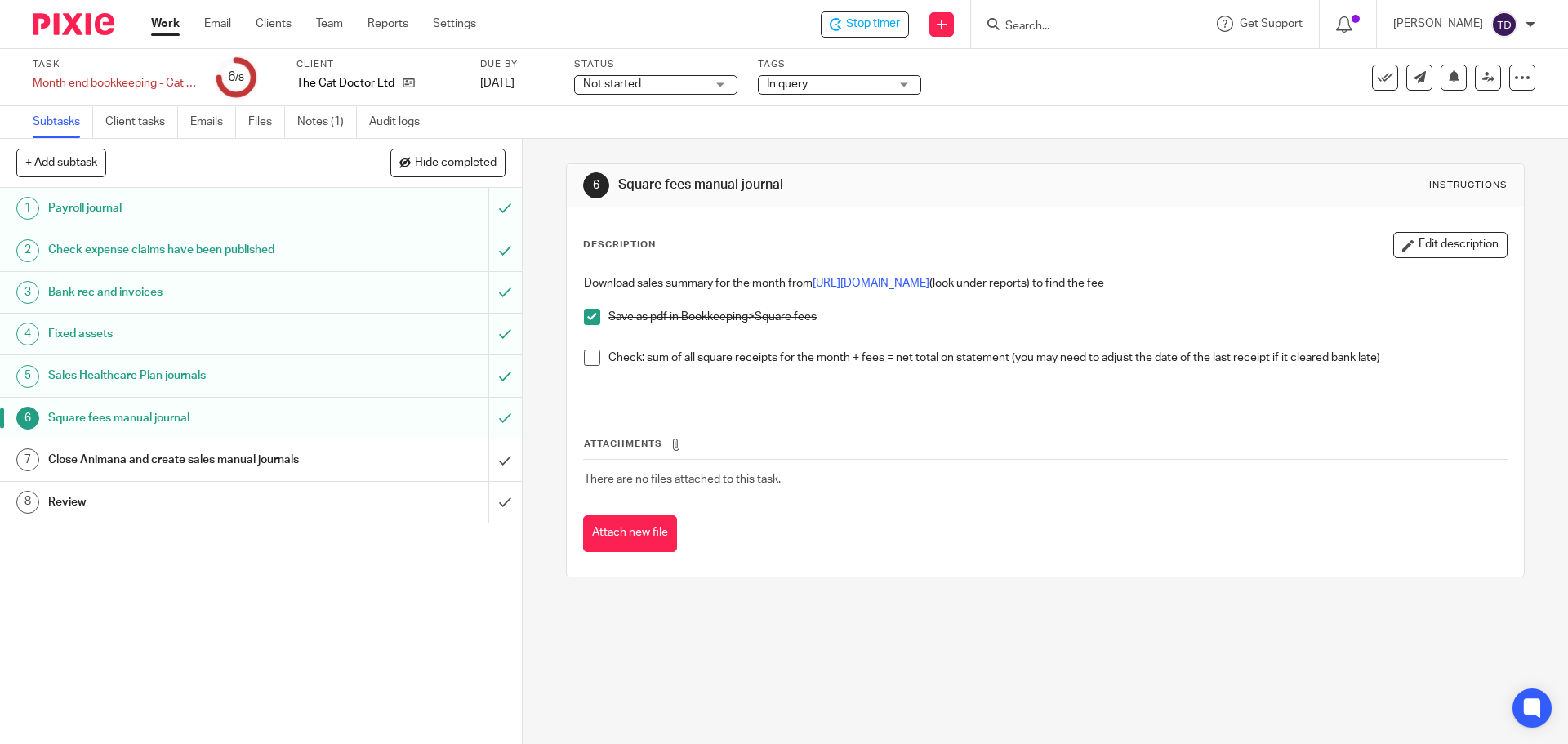
click at [1089, 186] on div "6 Square fees manual journal Instructions" at bounding box center [1045, 186] width 924 height 26
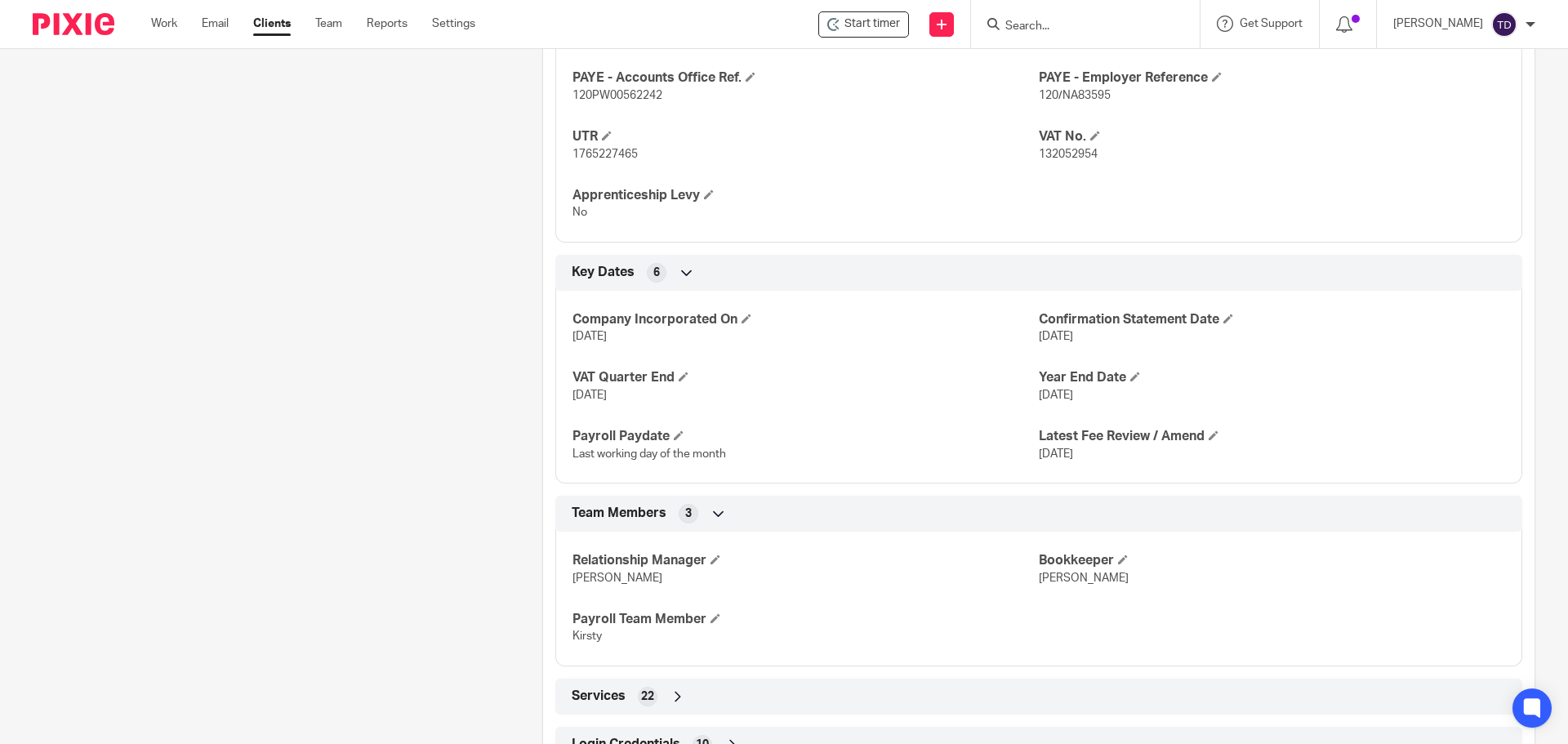
scroll to position [834, 0]
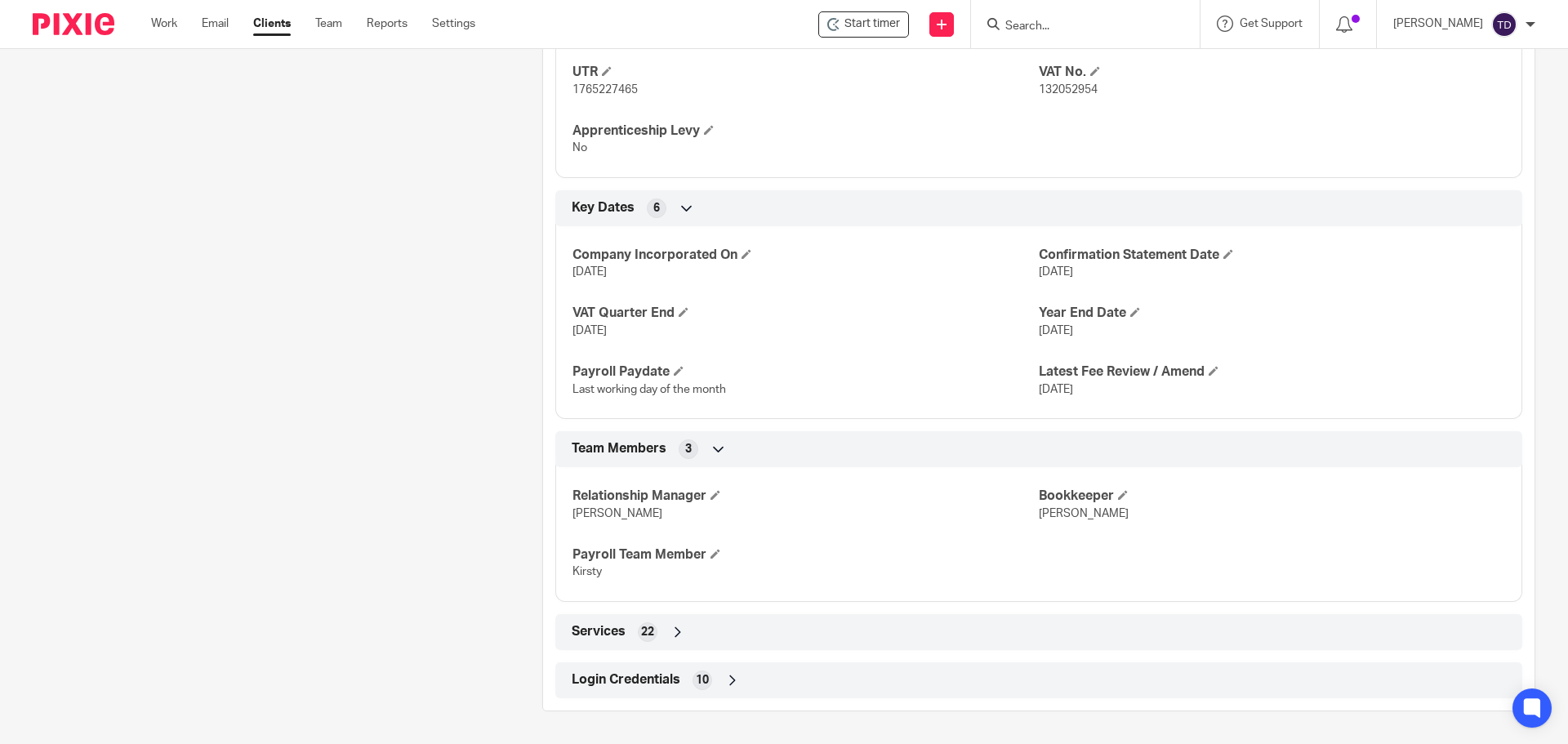
click at [709, 693] on div "Login Credentials 10" at bounding box center [1039, 681] width 942 height 28
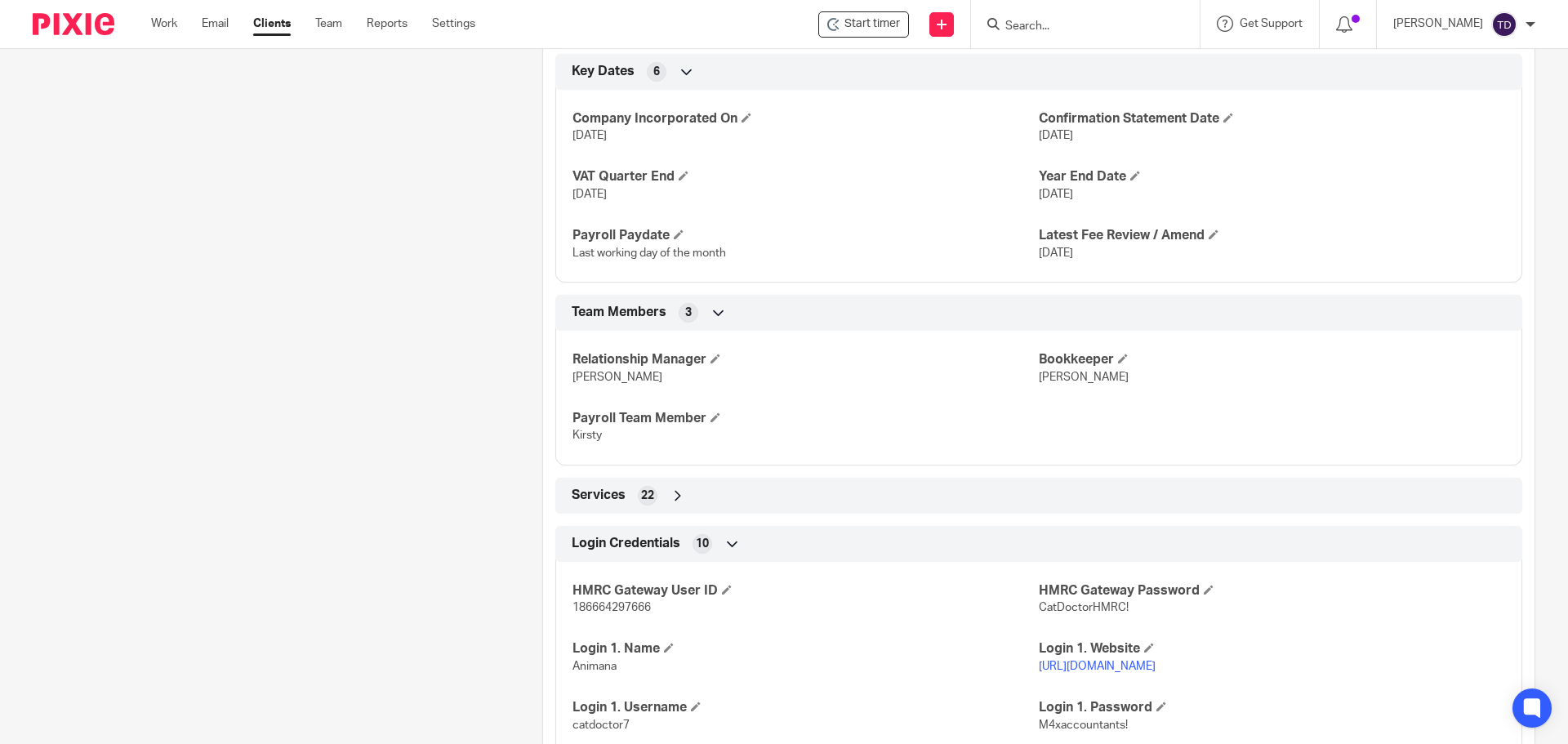
scroll to position [1144, 0]
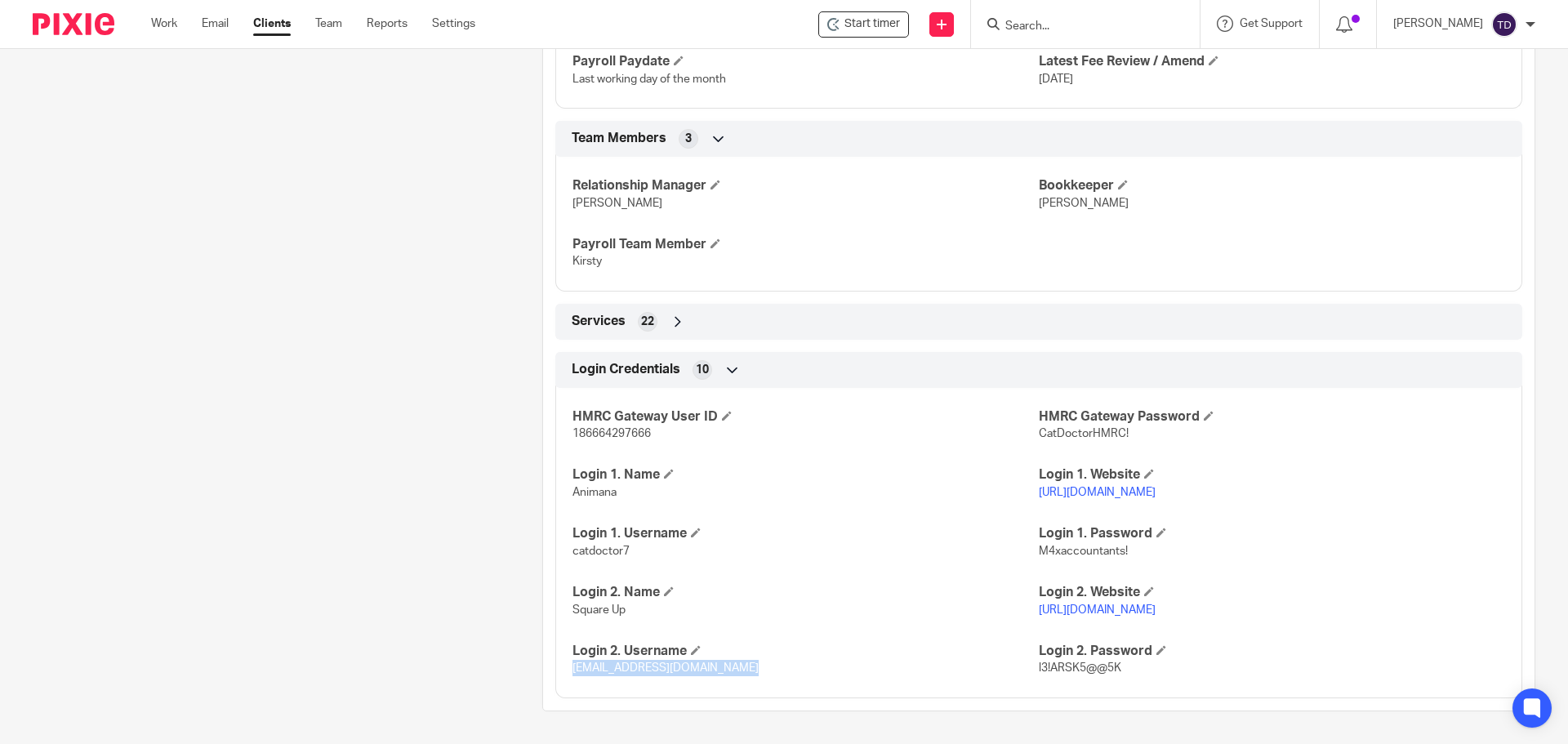
drag, startPoint x: 724, startPoint y: 669, endPoint x: 565, endPoint y: 674, distance: 159.1
click at [565, 674] on div "HMRC Gateway User ID 186664297666 HMRC Gateway Password CatDoctorHMRC! Login 1.…" at bounding box center [1039, 537] width 968 height 322
copy span "archieh@maxaccountants.co.uk"
drag, startPoint x: 1113, startPoint y: 668, endPoint x: 1030, endPoint y: 674, distance: 83.2
click at [1039, 674] on span "l3!ARSK5@@5K" at bounding box center [1080, 668] width 82 height 11
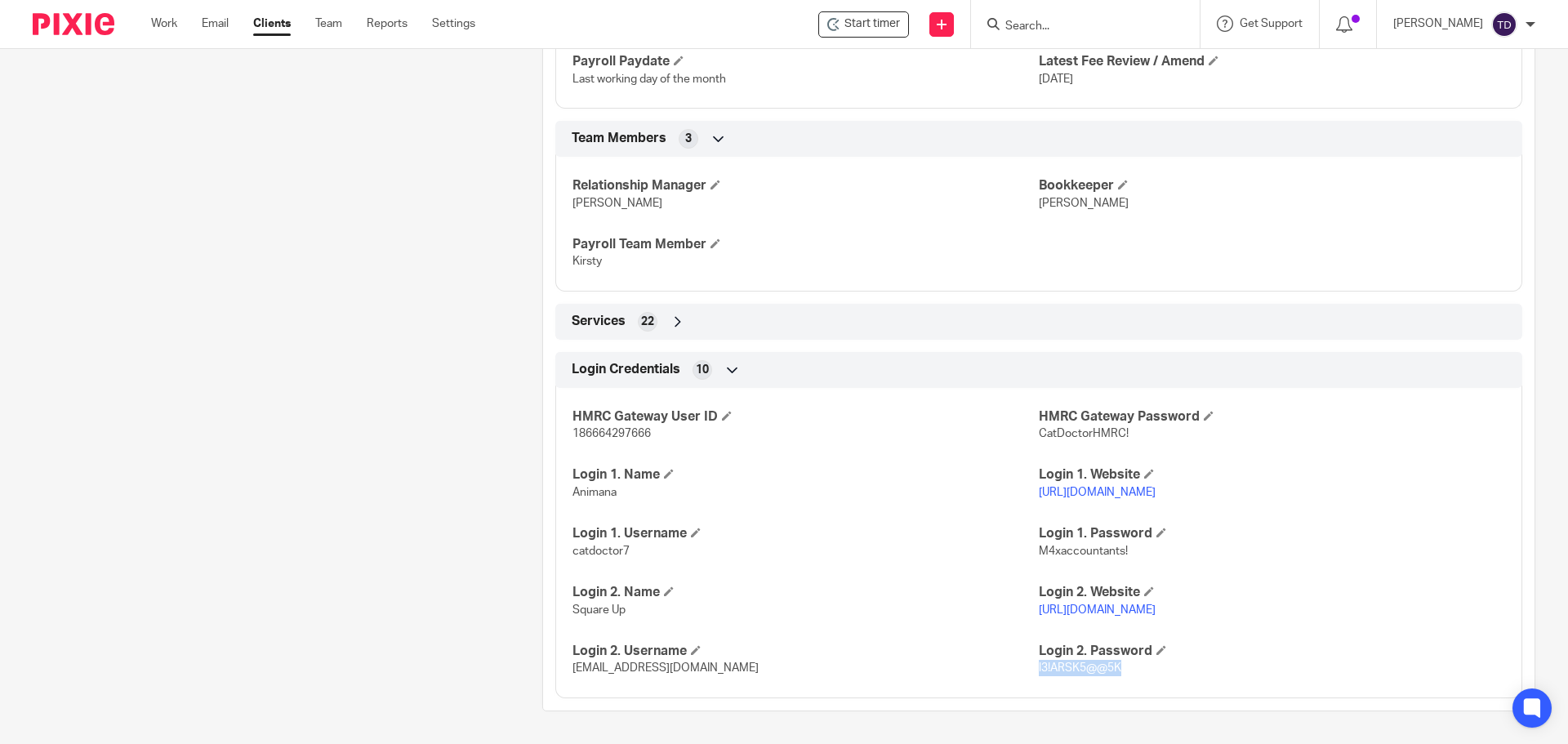
copy span "l3!ARSK5@@5K"
click at [1441, 499] on p "https://login.animana.com/web2/login" at bounding box center [1272, 492] width 466 height 16
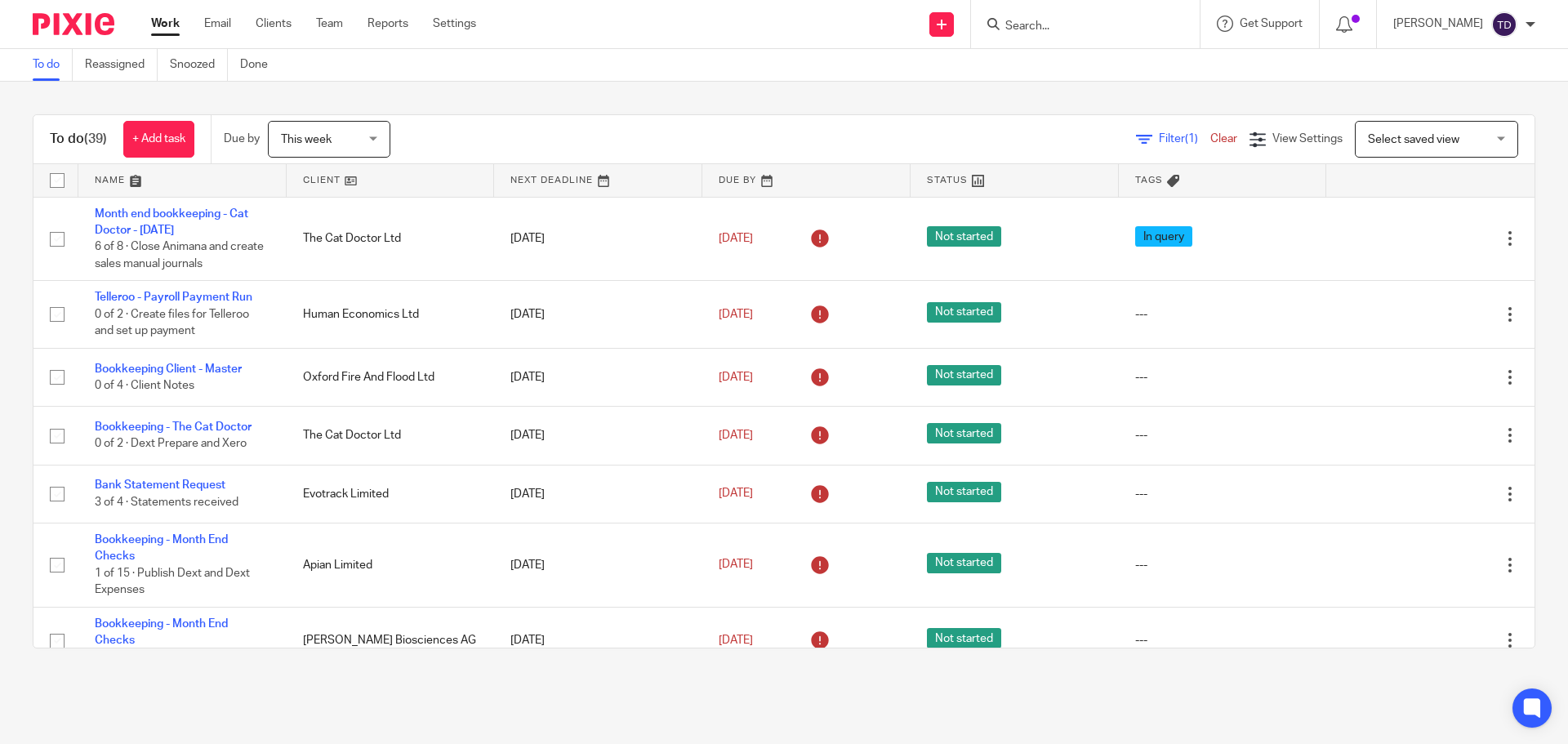
click at [1159, 138] on span "Filter (1)" at bounding box center [1184, 139] width 52 height 11
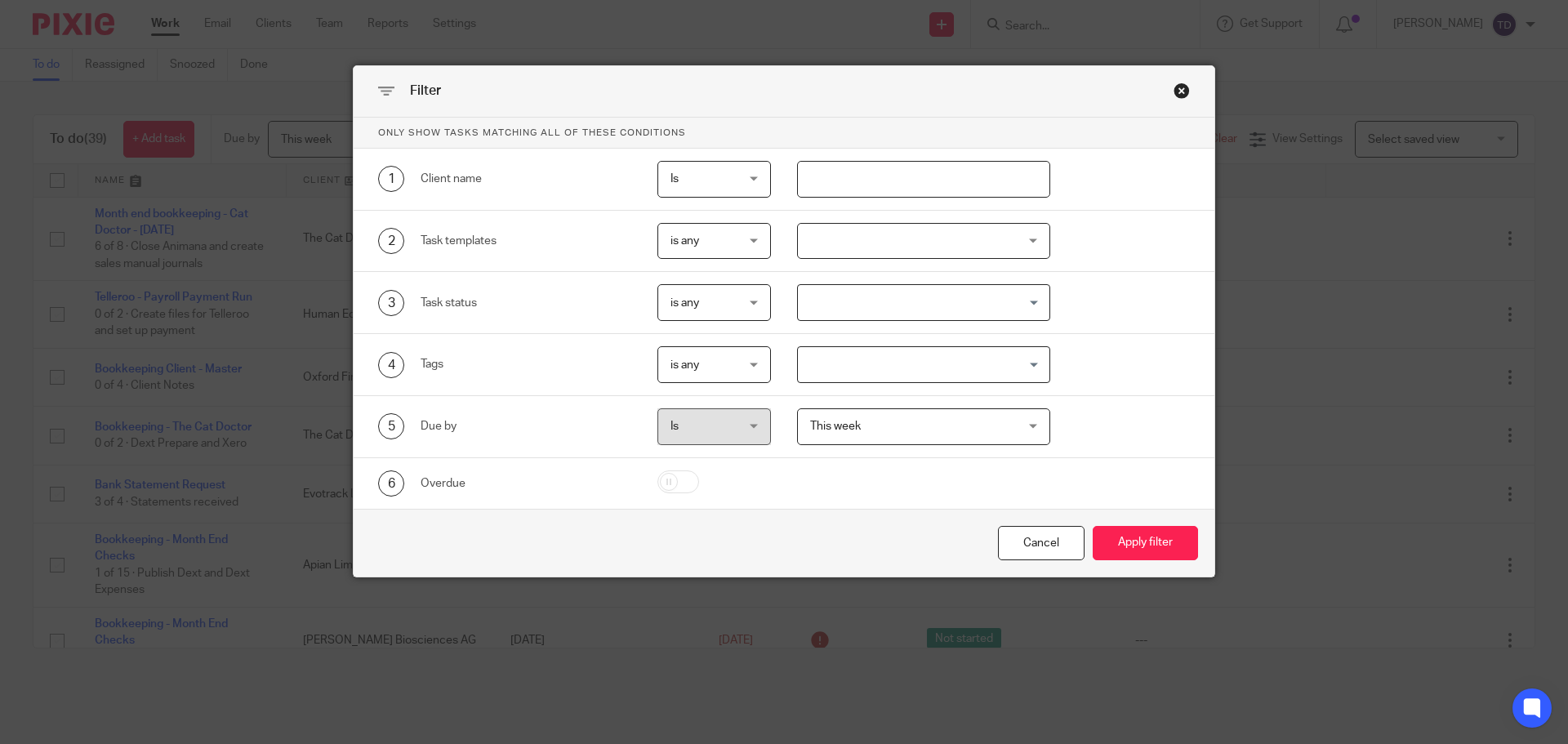
click at [862, 174] on input "text" at bounding box center [924, 179] width 254 height 37
type input "\"
type input "Medwise"
click at [1119, 550] on button "Apply filter" at bounding box center [1146, 543] width 105 height 35
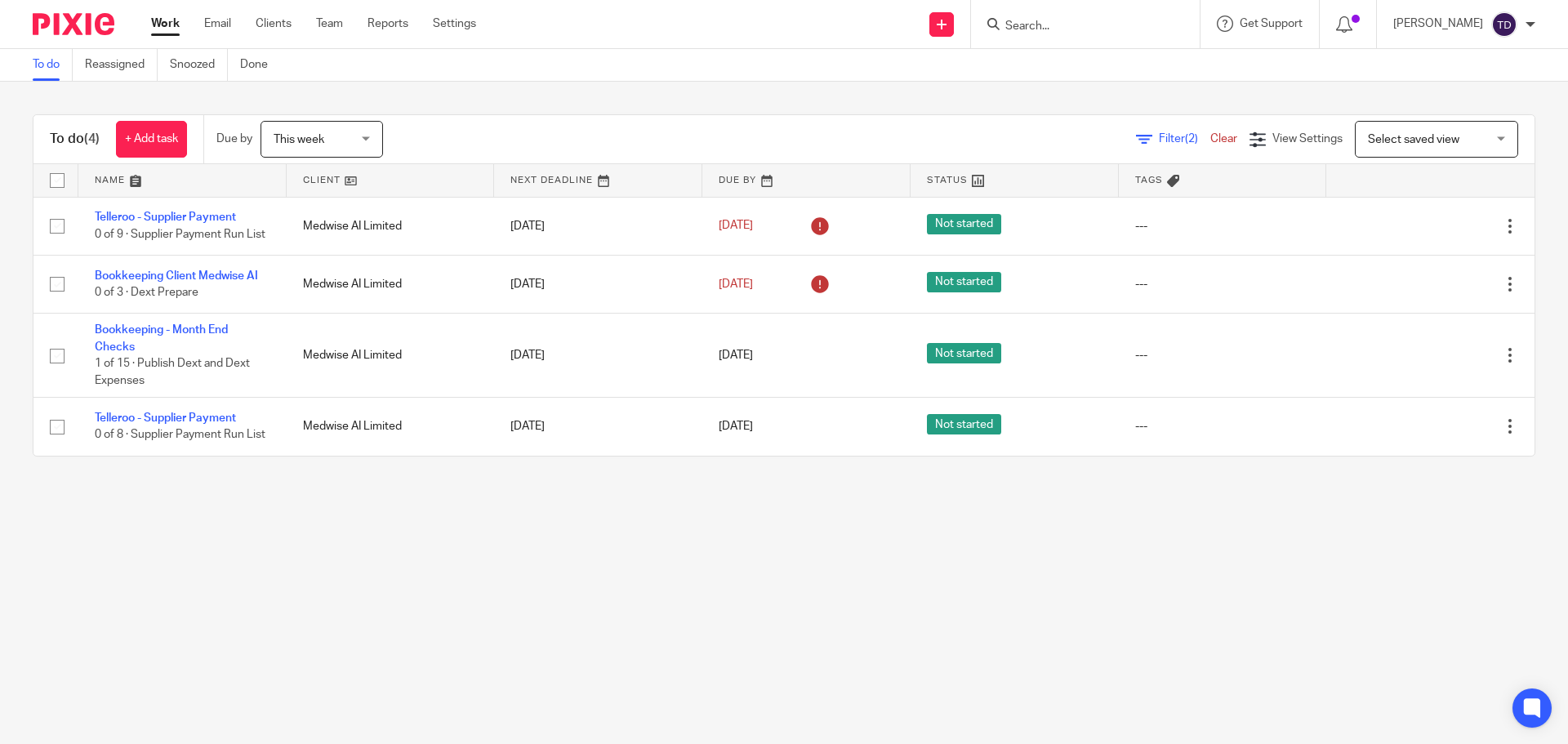
click at [1070, 110] on div "To do (4) + Add task Due by This week This week [DATE] [DATE] This week Next we…" at bounding box center [784, 285] width 1568 height 408
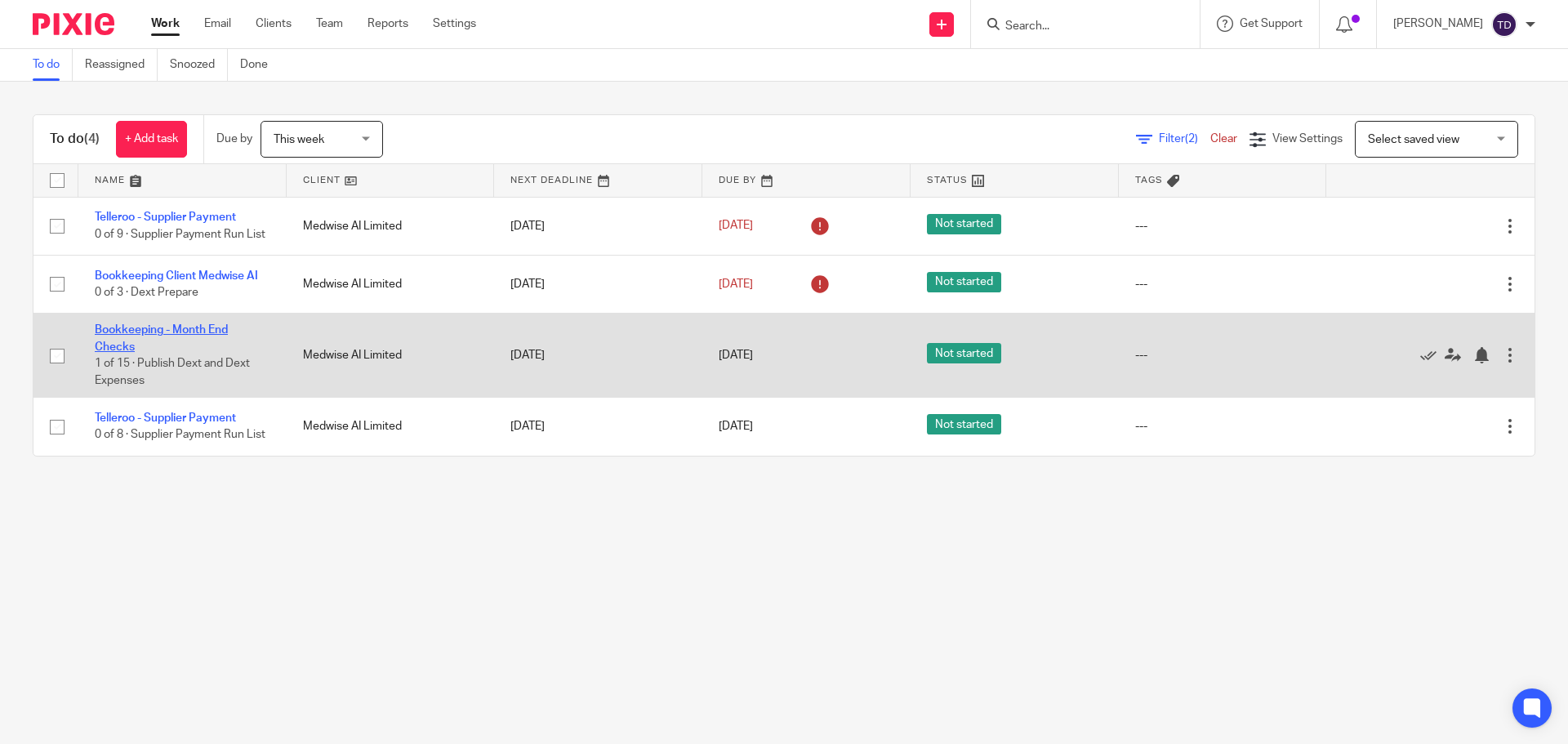
click at [136, 324] on link "Bookkeeping - Month End Checks" at bounding box center [161, 338] width 133 height 28
